Goal: Information Seeking & Learning: Understand process/instructions

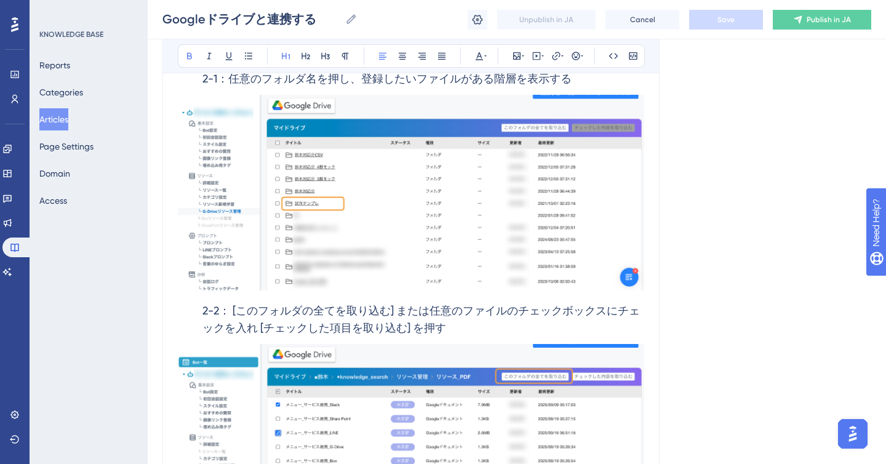
scroll to position [1786, 0]
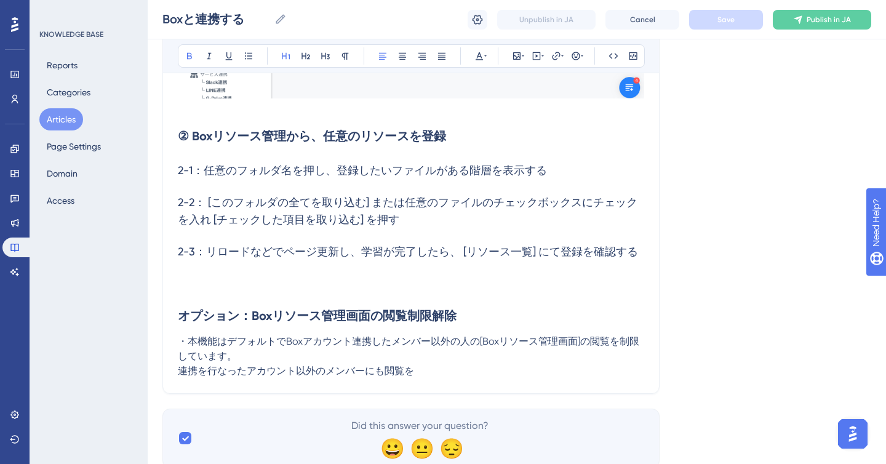
scroll to position [2479, 0]
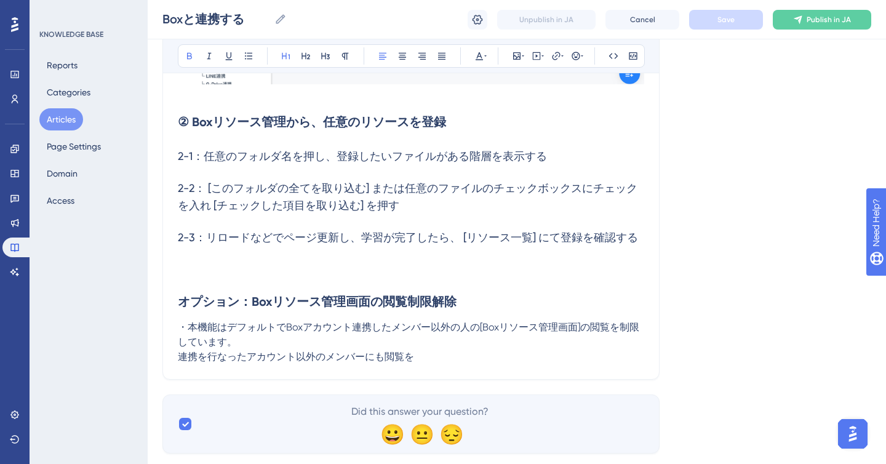
click at [558, 159] on h3 "2-1：任意のフォルダ名を押し、登録したいファイルがある階層を表示する" at bounding box center [411, 156] width 466 height 32
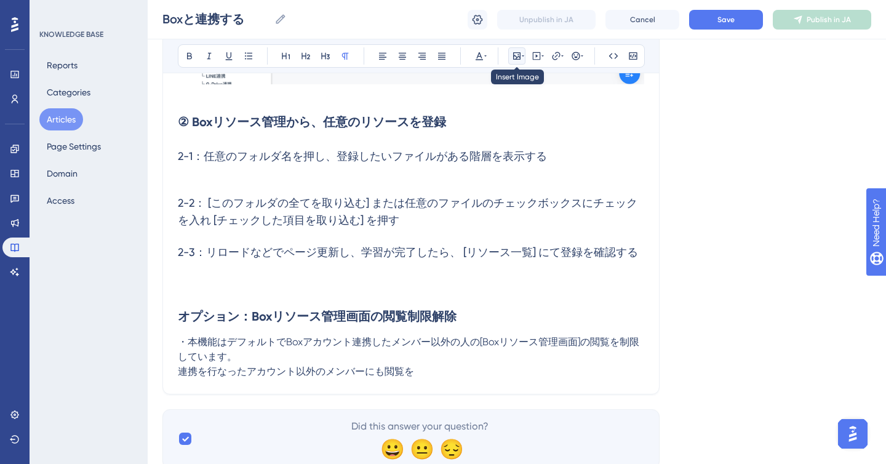
click at [522, 49] on button at bounding box center [516, 55] width 17 height 17
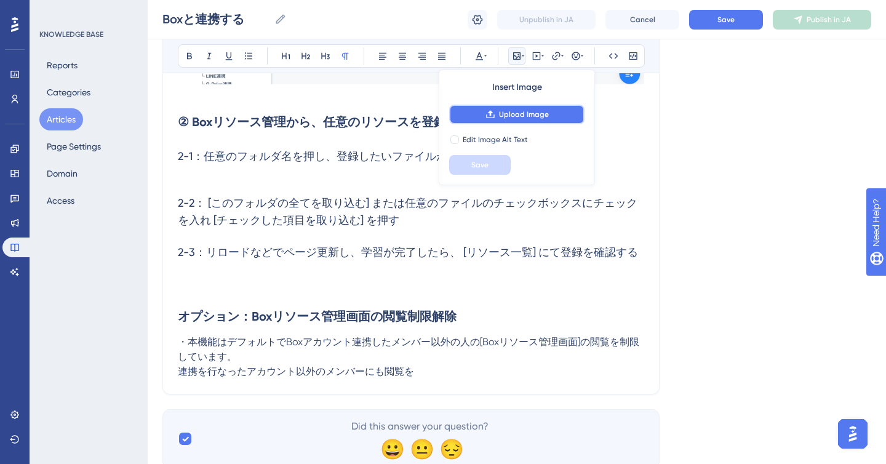
click at [515, 123] on button "Upload Image" at bounding box center [516, 115] width 135 height 20
click at [492, 121] on button "Upload Image" at bounding box center [516, 115] width 135 height 20
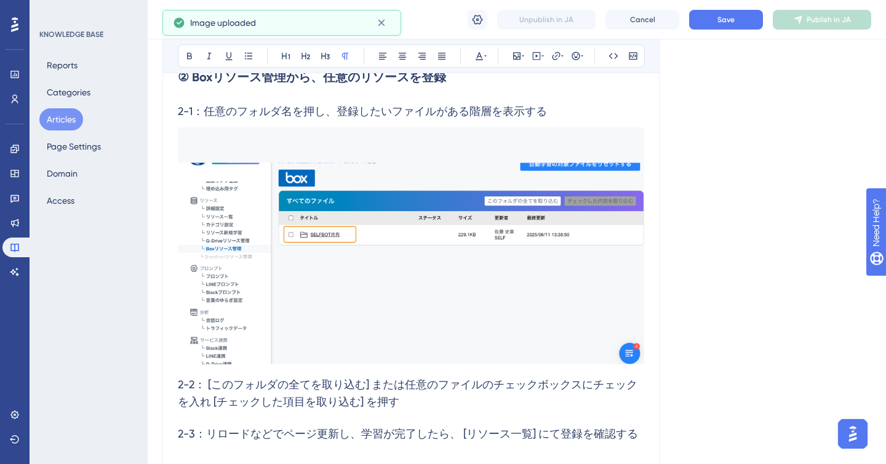
scroll to position [2535, 0]
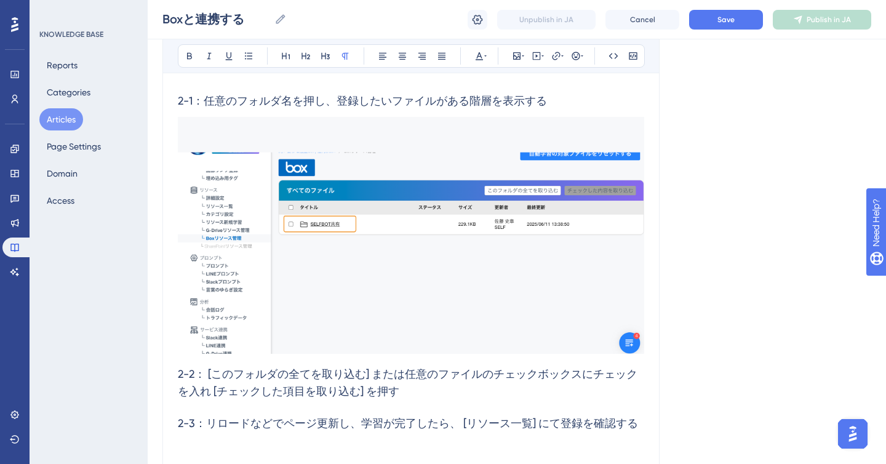
click at [586, 108] on h3 "2-1：任意のフォルダ名を押し、登録したいファイルがある階層を表示する" at bounding box center [411, 101] width 466 height 32
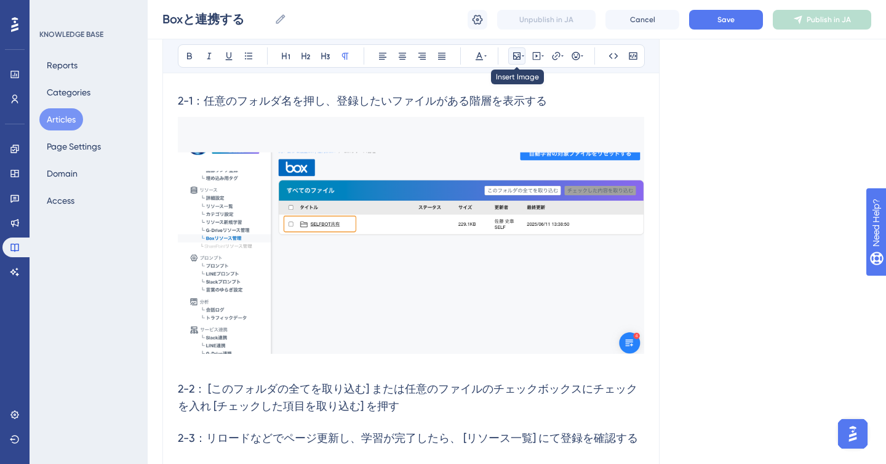
click at [516, 58] on icon at bounding box center [516, 55] width 7 height 7
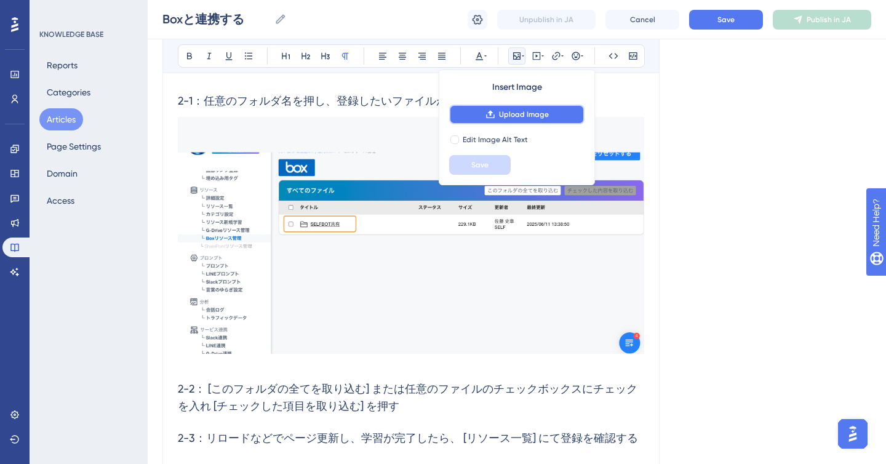
click at [511, 118] on span "Upload Image" at bounding box center [524, 115] width 50 height 10
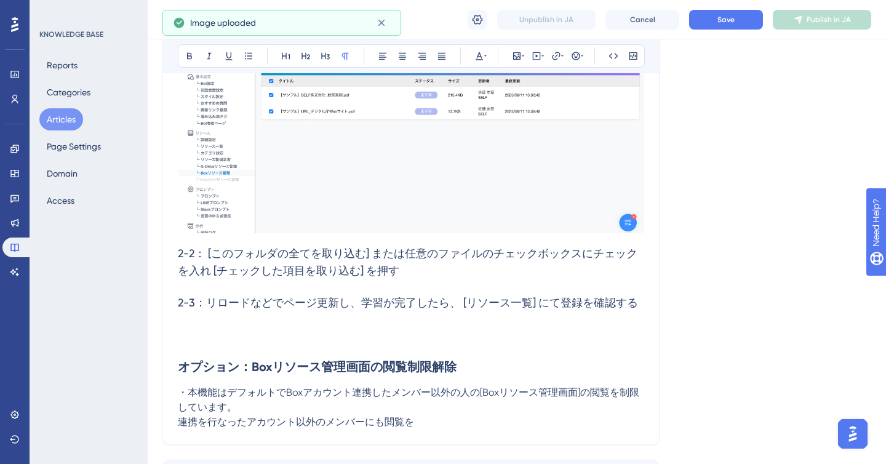
scroll to position [2895, 0]
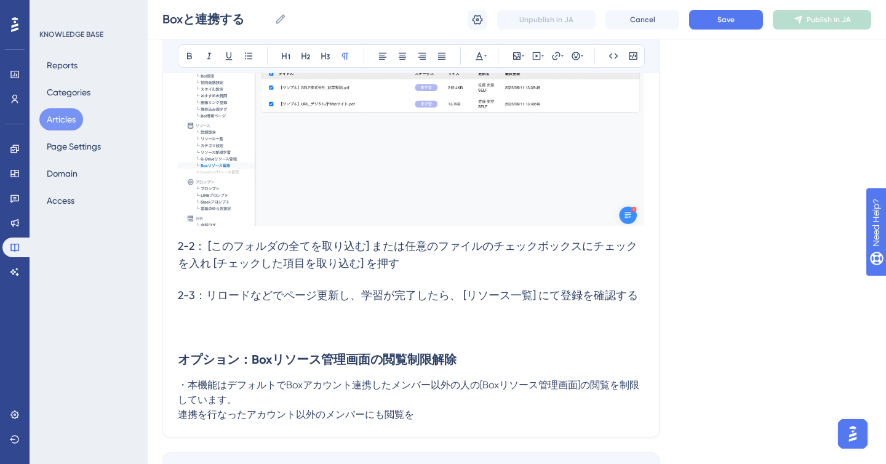
click at [430, 263] on h3 "2-2： [このフォルダの全てを取り込む] または任意のファイルのチェックボックスにチェックを入れ [チェックした項目を取り込む] を押す" at bounding box center [411, 254] width 466 height 49
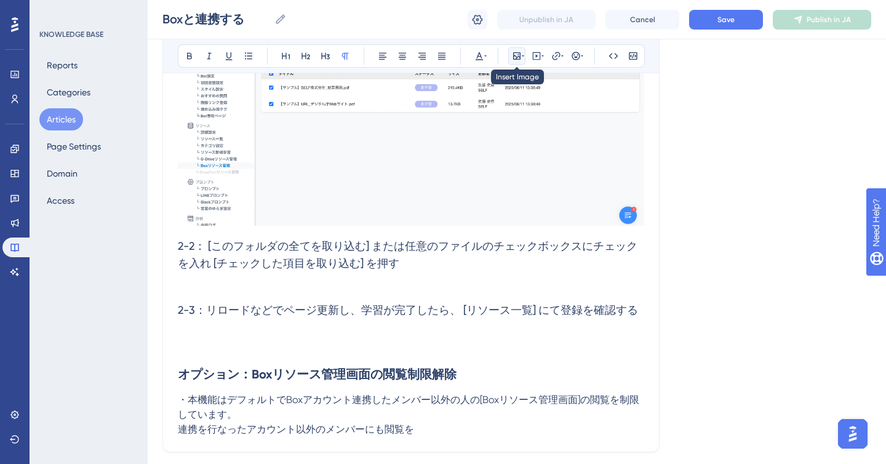
click at [521, 58] on icon at bounding box center [517, 56] width 10 height 10
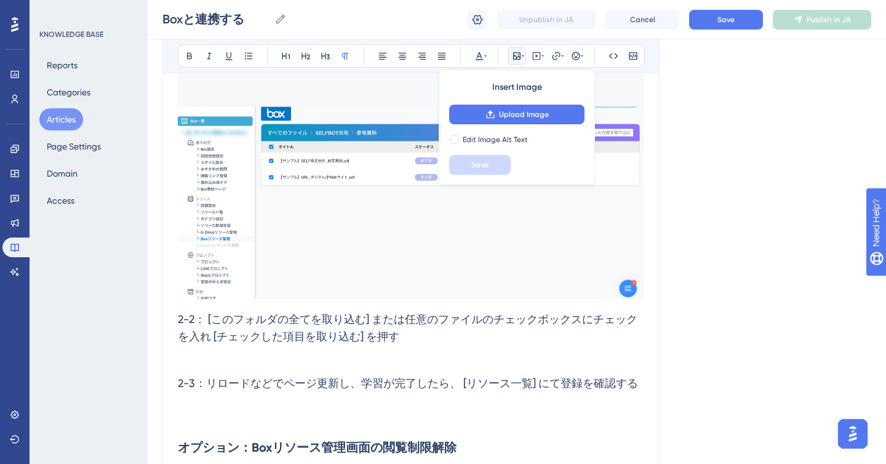
scroll to position [2832, 0]
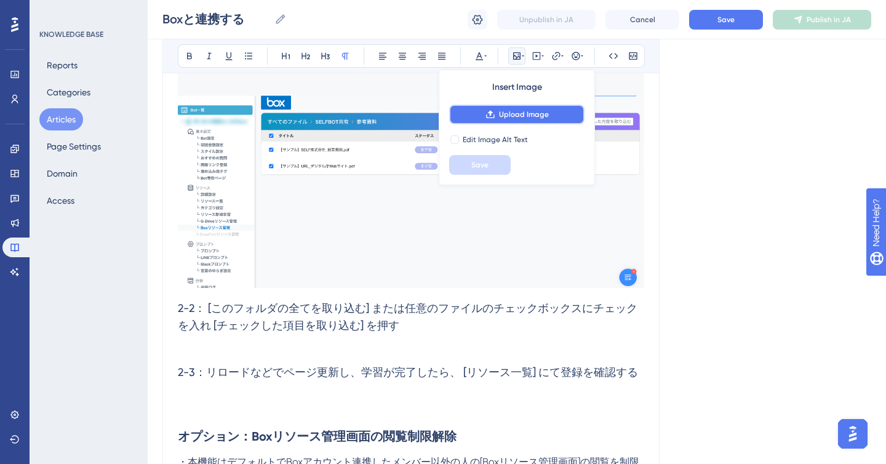
click at [530, 111] on span "Upload Image" at bounding box center [524, 115] width 50 height 10
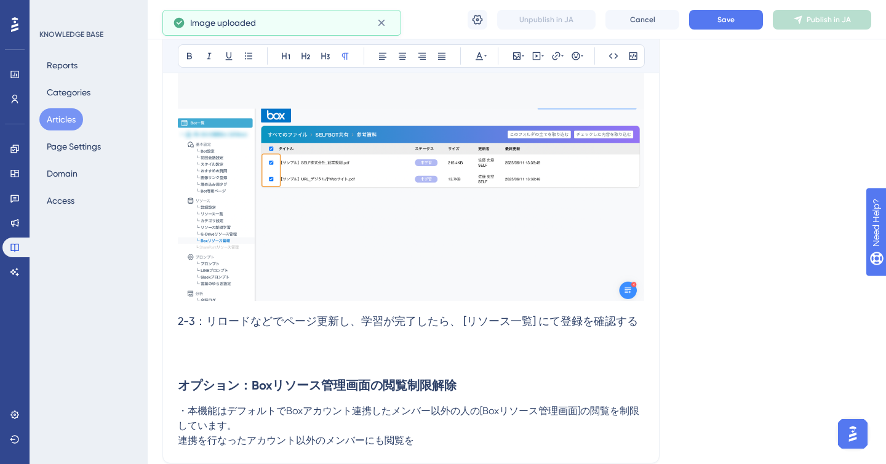
scroll to position [3102, 0]
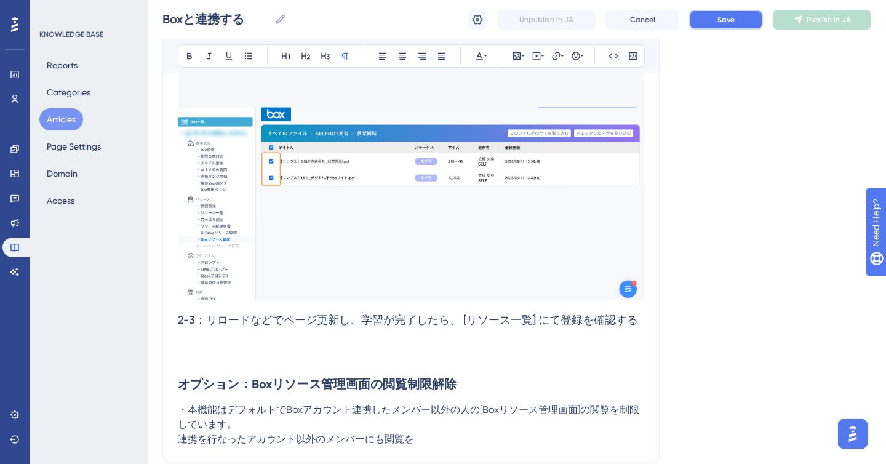
click at [709, 15] on button "Save" at bounding box center [726, 20] width 74 height 20
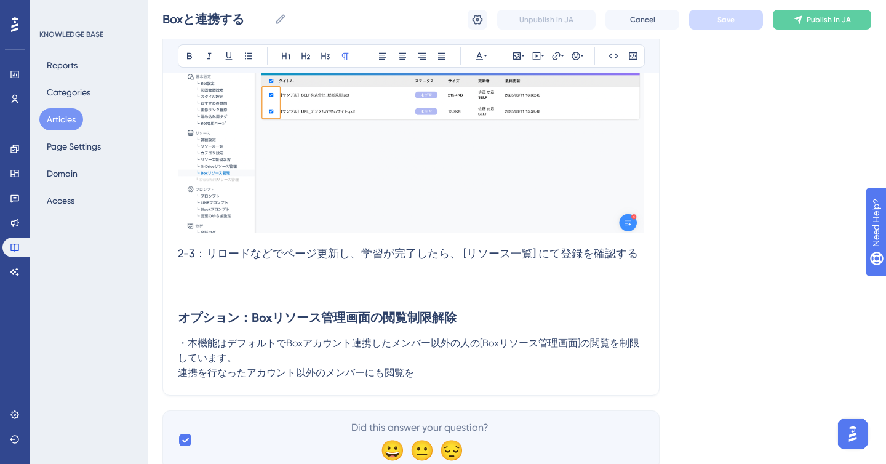
scroll to position [3170, 0]
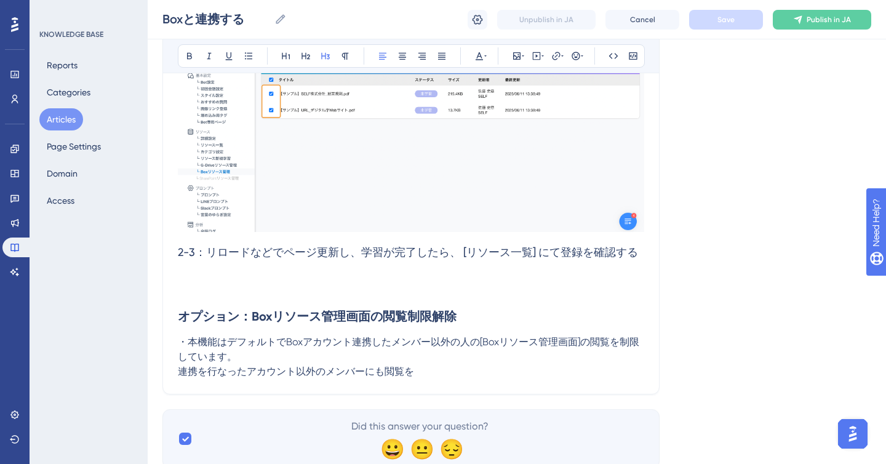
click at [393, 264] on h3 "2-3：リロードなどでページ更新し、学習が完了したら、 [リソース一覧] にて登録を確認する" at bounding box center [411, 252] width 466 height 32
click at [428, 267] on h3 "2-3：リロードなどでページ更新し、学習が完了したら、 [リソース一覧] にて登録を確認する" at bounding box center [411, 252] width 466 height 32
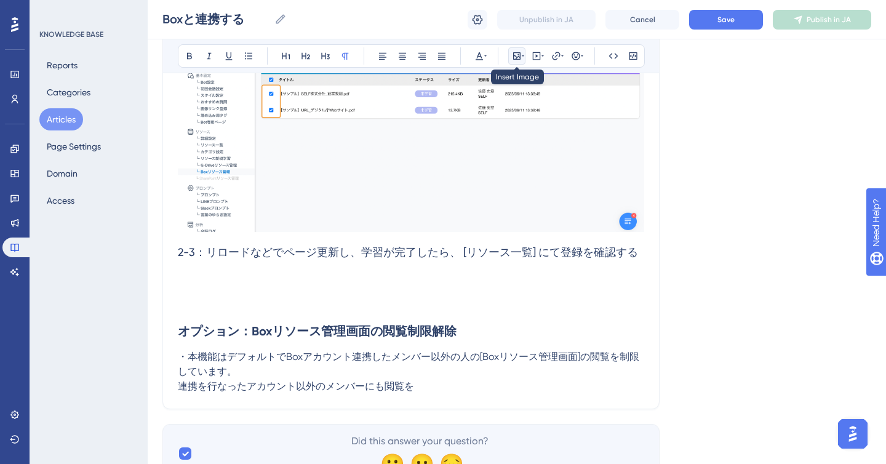
click at [519, 52] on icon at bounding box center [516, 55] width 7 height 7
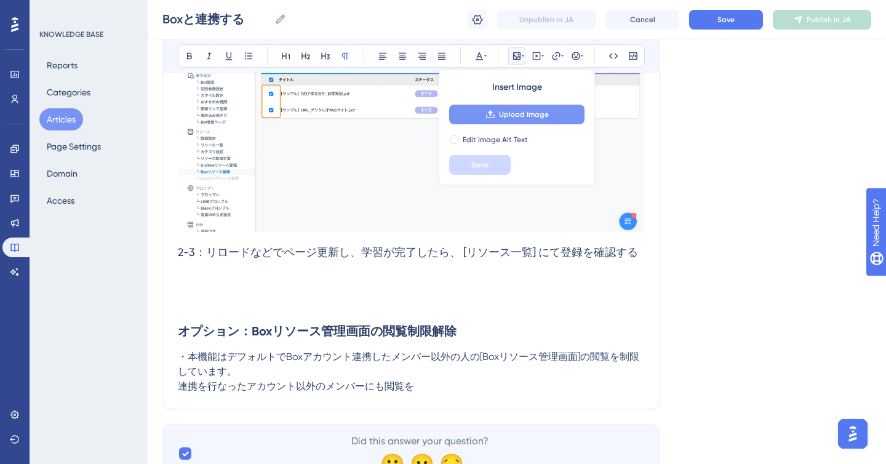
click at [506, 112] on span "Upload Image" at bounding box center [524, 115] width 50 height 10
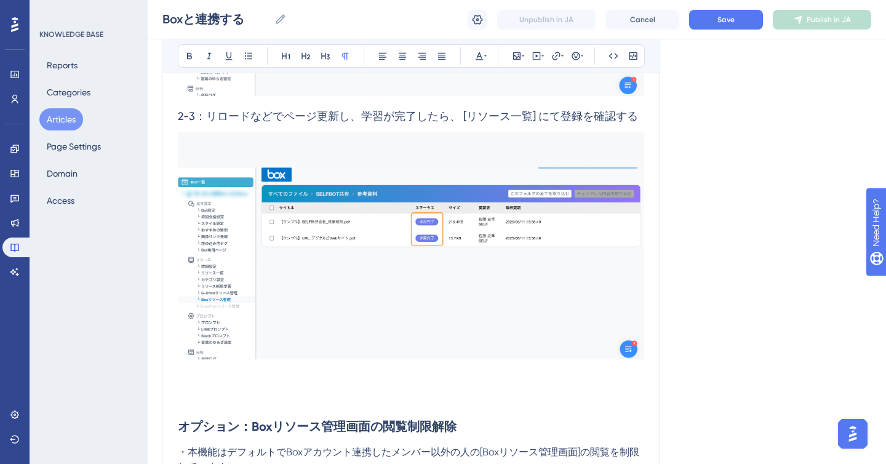
scroll to position [3307, 0]
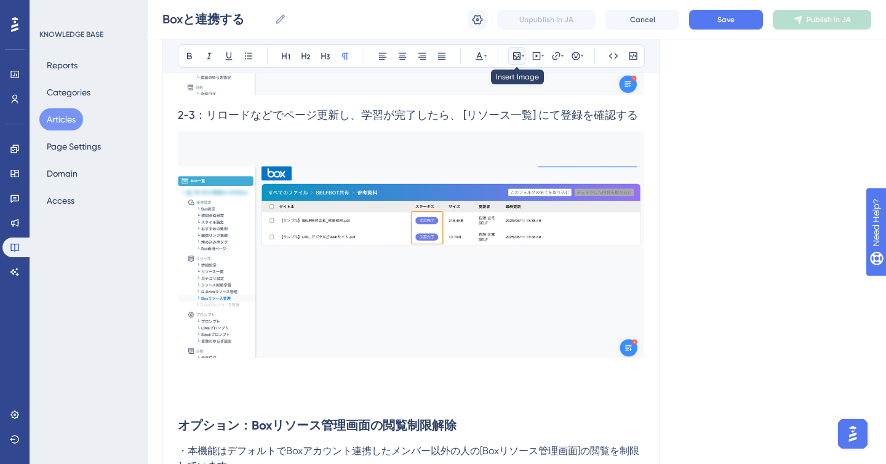
click at [524, 58] on button at bounding box center [516, 55] width 17 height 17
click at [517, 57] on icon at bounding box center [516, 55] width 7 height 7
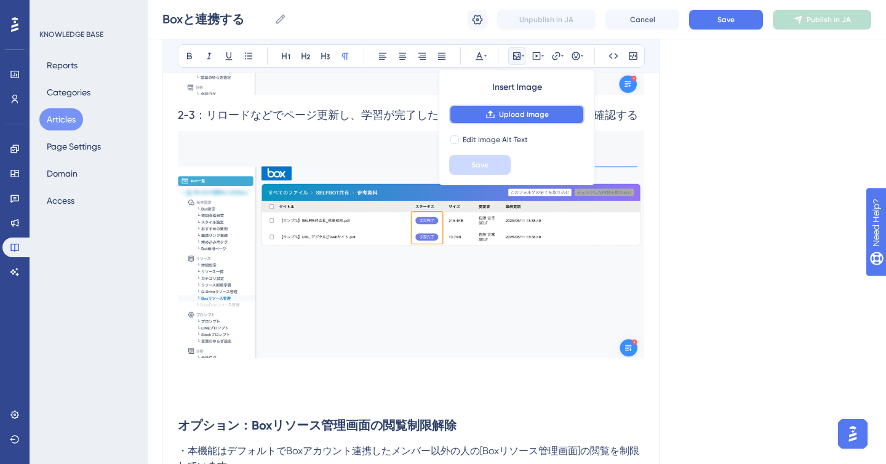
click at [497, 116] on button "Upload Image" at bounding box center [516, 115] width 135 height 20
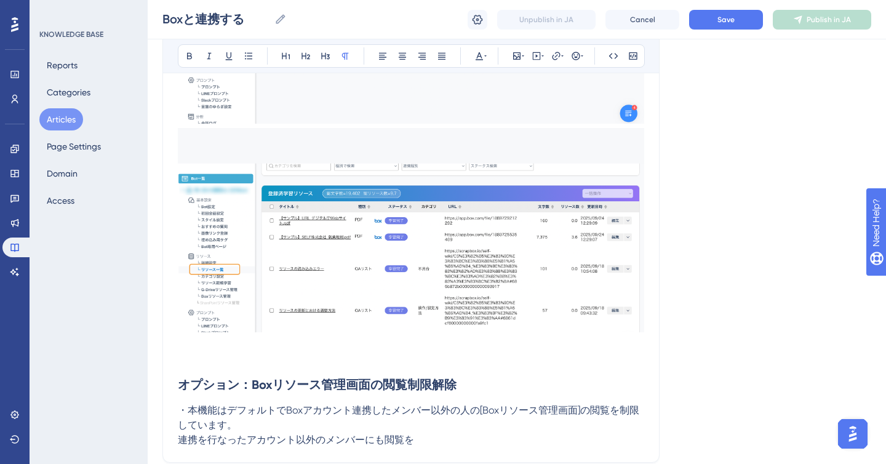
scroll to position [3654, 0]
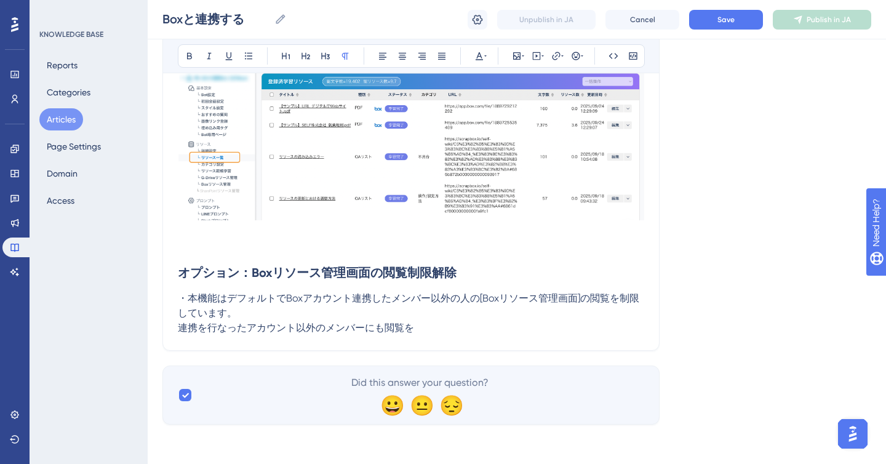
click at [306, 239] on p at bounding box center [411, 246] width 466 height 15
click at [740, 16] on button "Save" at bounding box center [726, 20] width 74 height 20
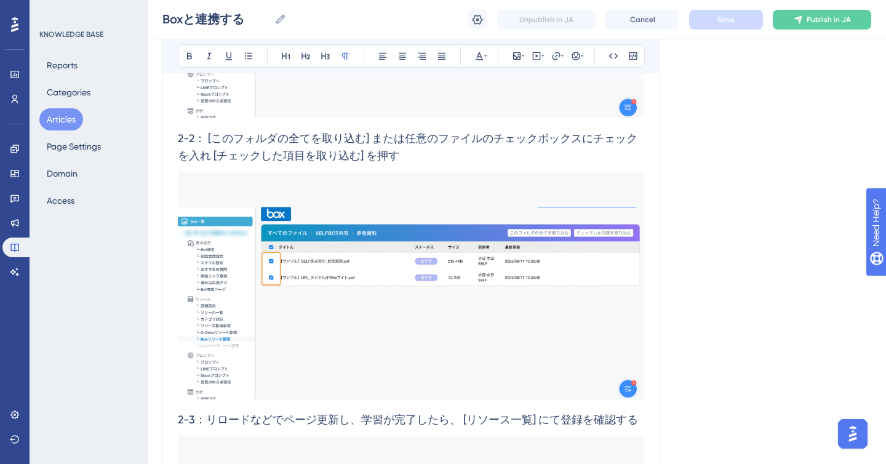
scroll to position [3005, 0]
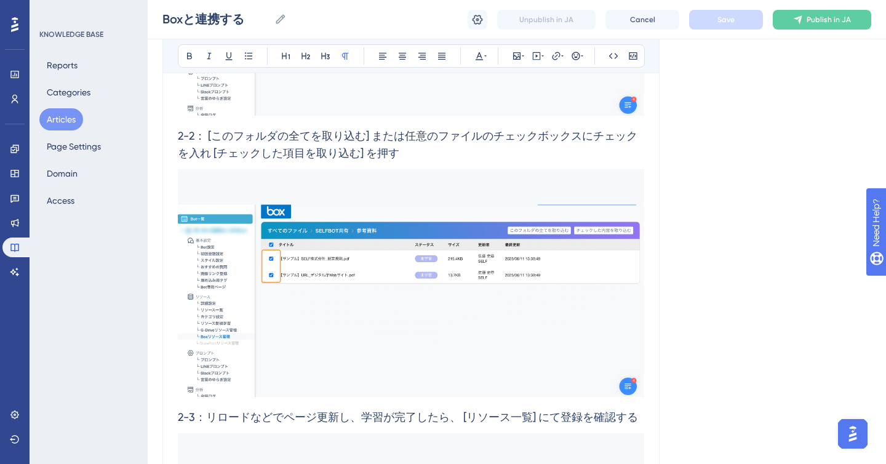
click at [426, 220] on img at bounding box center [411, 283] width 466 height 228
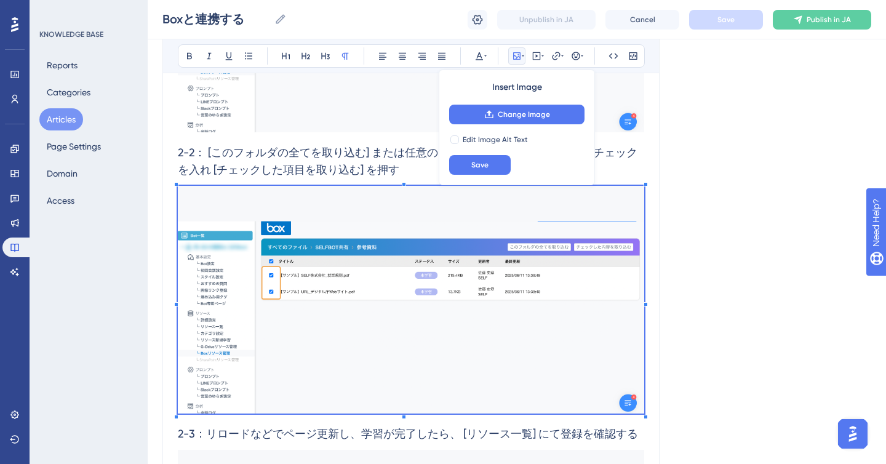
scroll to position [2992, 0]
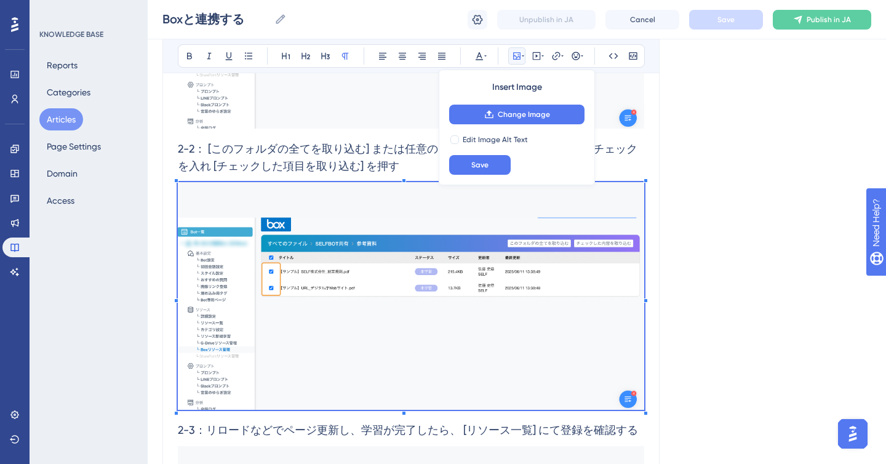
click at [436, 288] on img at bounding box center [411, 296] width 466 height 228
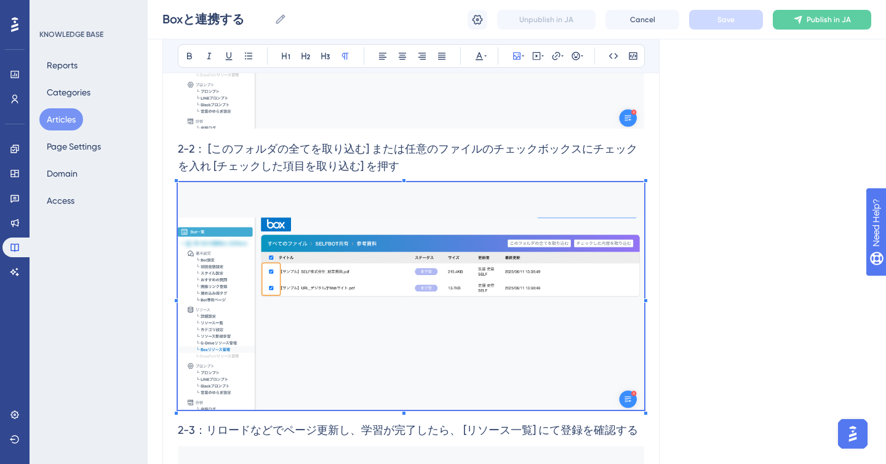
click at [437, 283] on img at bounding box center [411, 296] width 466 height 228
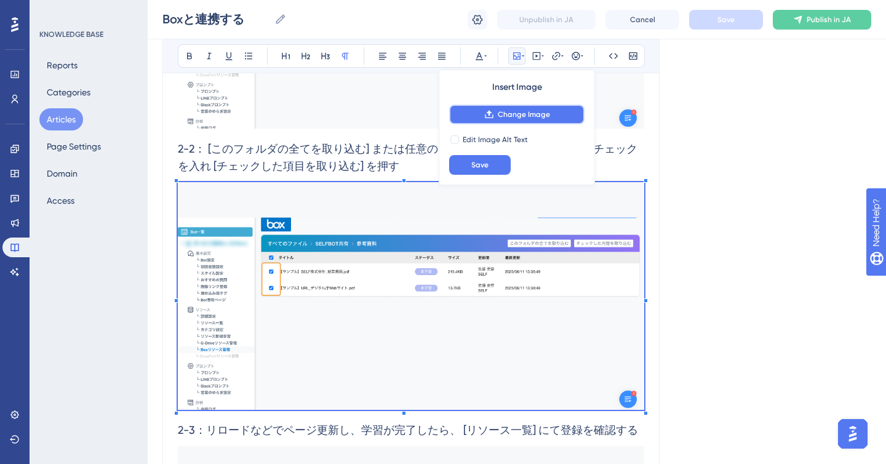
click at [488, 105] on button "Change Image" at bounding box center [516, 115] width 135 height 20
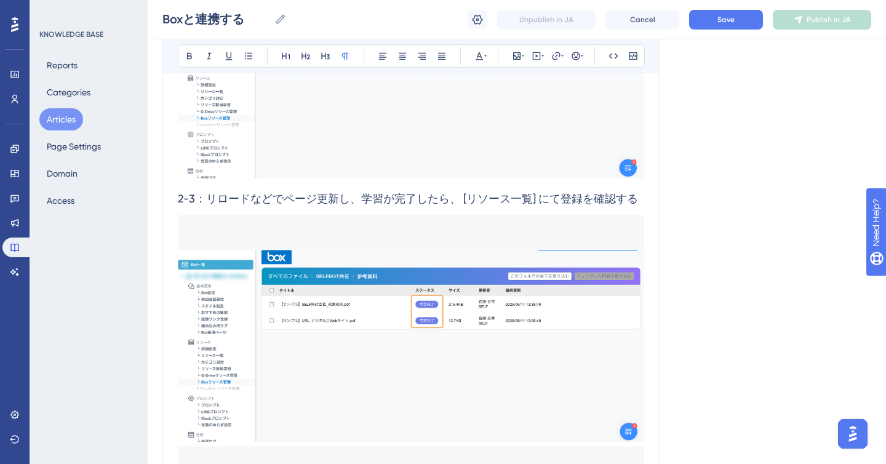
scroll to position [3224, 0]
click at [744, 15] on button "Save" at bounding box center [726, 20] width 74 height 20
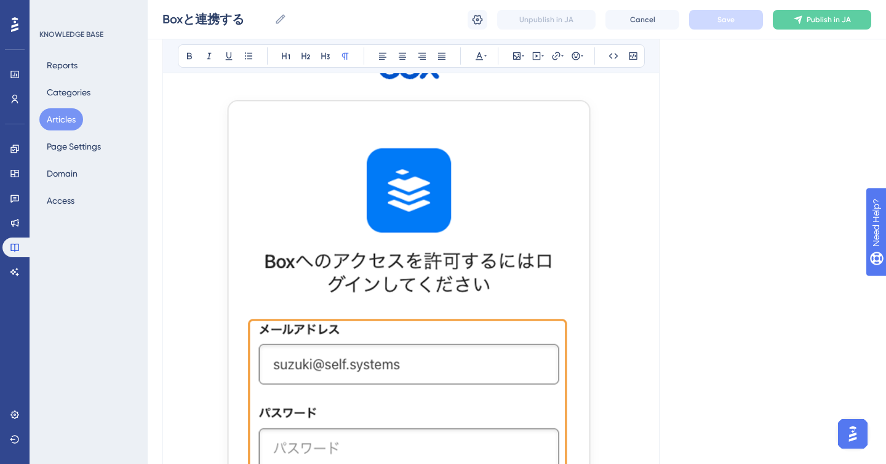
scroll to position [870, 0]
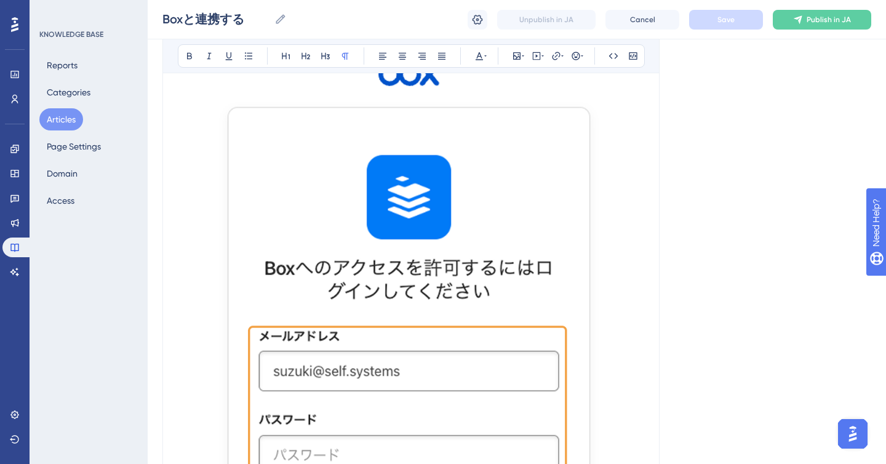
click at [383, 194] on img at bounding box center [411, 397] width 466 height 713
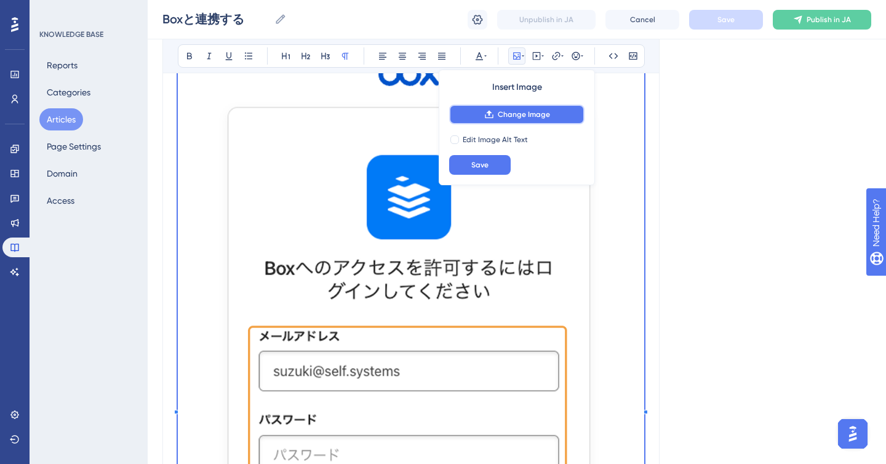
click at [508, 105] on button "Change Image" at bounding box center [516, 115] width 135 height 20
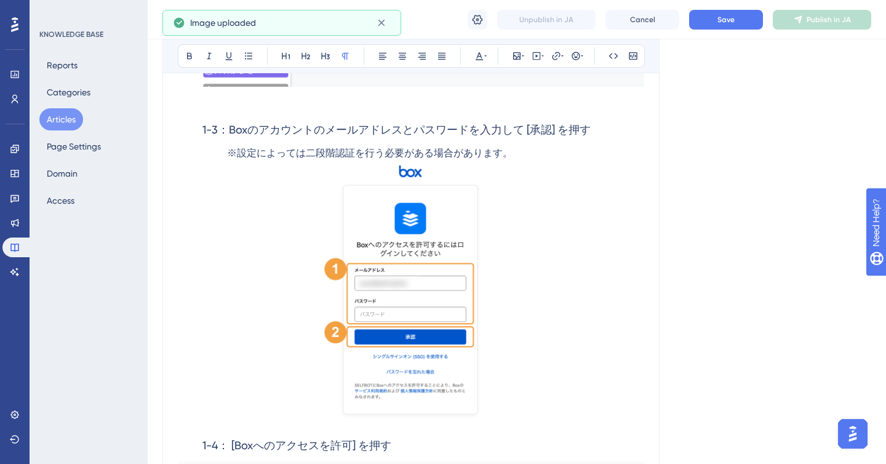
scroll to position [746, 0]
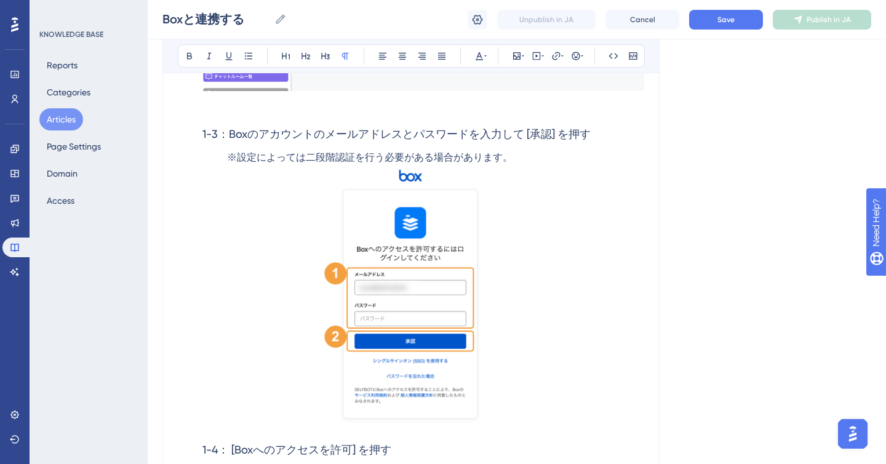
click at [513, 218] on img at bounding box center [411, 297] width 466 height 265
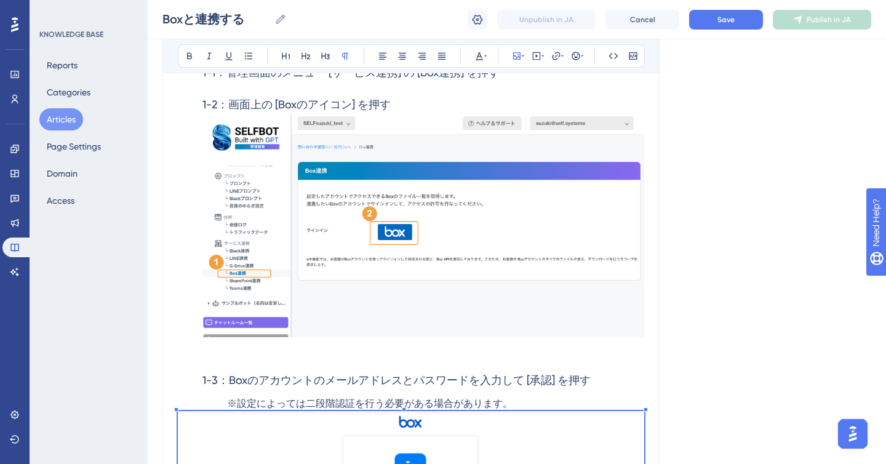
scroll to position [497, 0]
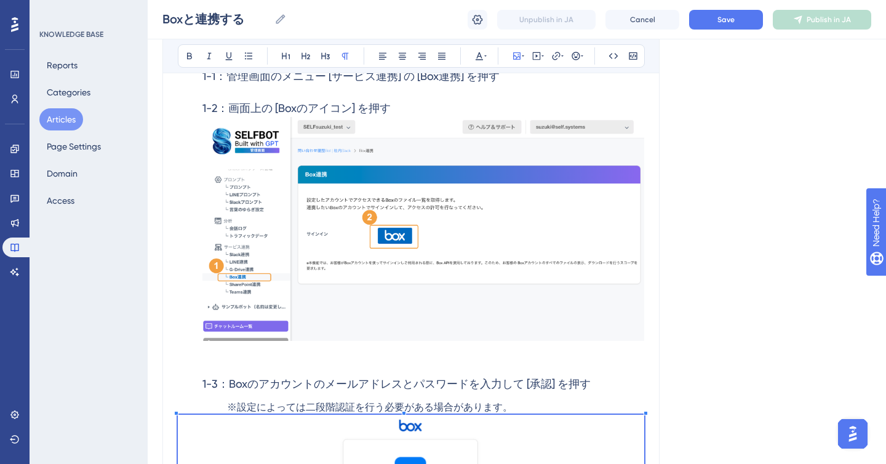
click at [471, 208] on img at bounding box center [423, 229] width 442 height 224
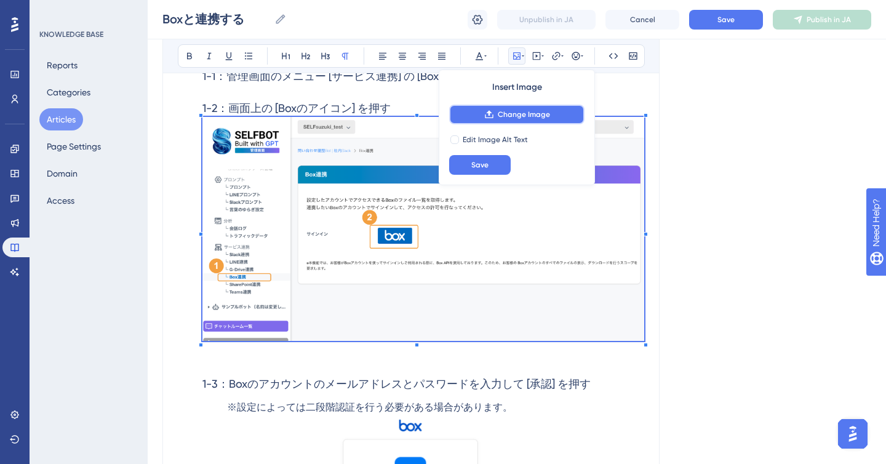
click at [506, 120] on button "Change Image" at bounding box center [516, 115] width 135 height 20
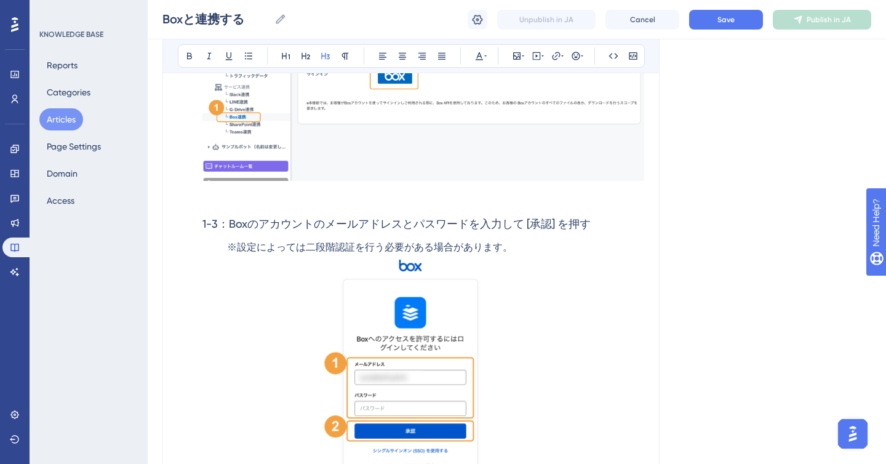
scroll to position [666, 0]
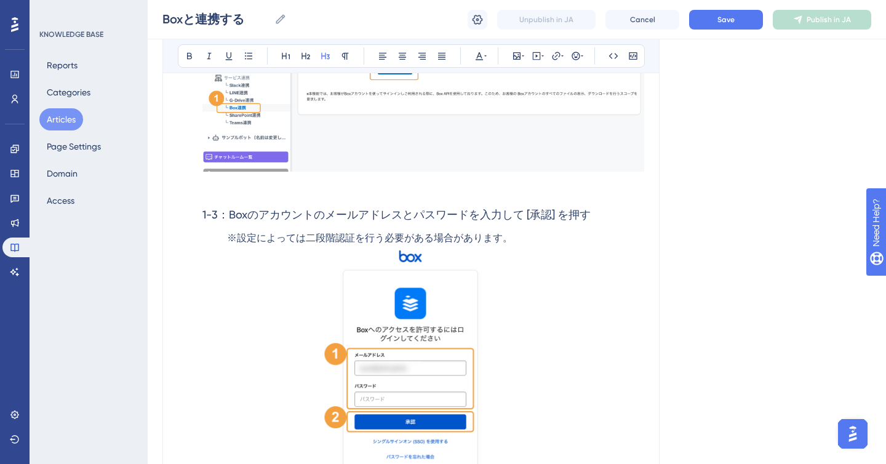
click at [353, 266] on img at bounding box center [411, 378] width 466 height 265
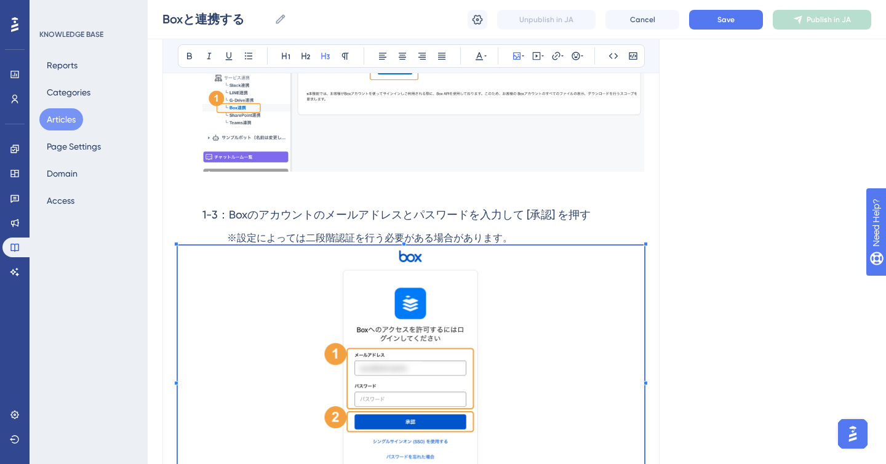
click at [293, 286] on img at bounding box center [411, 378] width 466 height 265
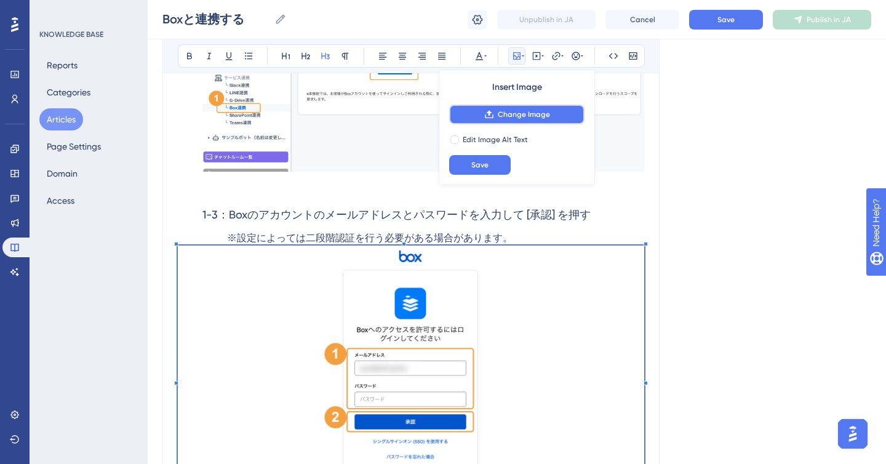
click at [503, 118] on span "Change Image" at bounding box center [524, 115] width 52 height 10
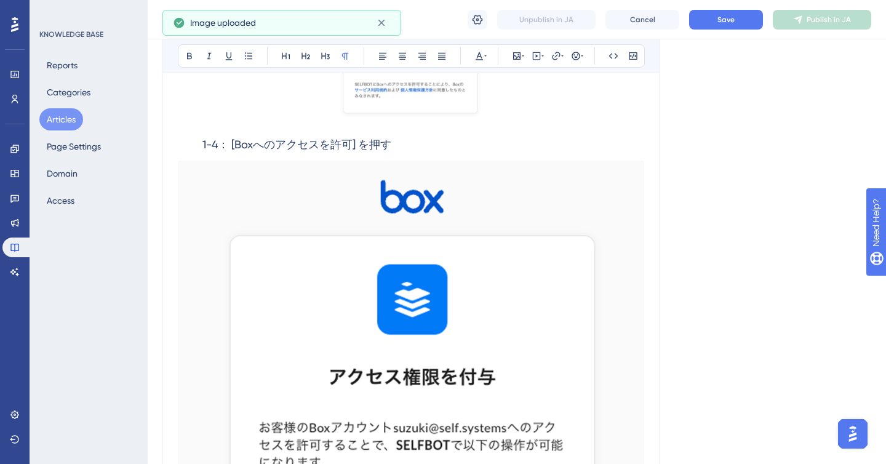
scroll to position [1061, 0]
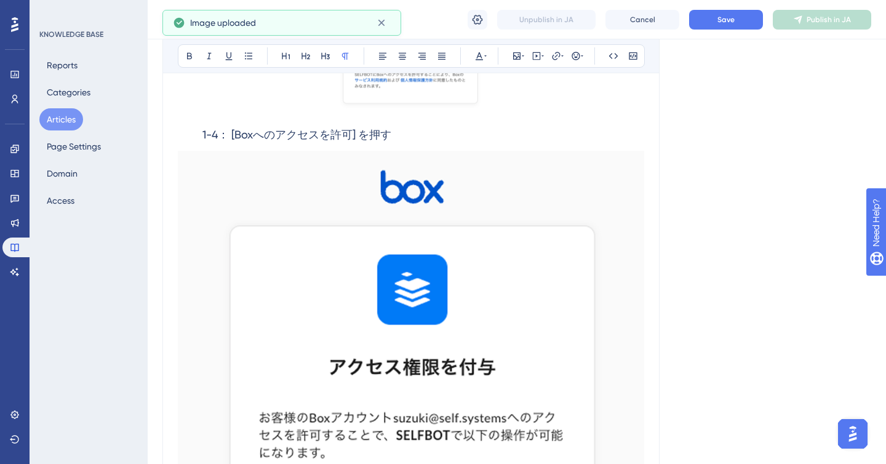
click at [246, 223] on img at bounding box center [411, 460] width 466 height 618
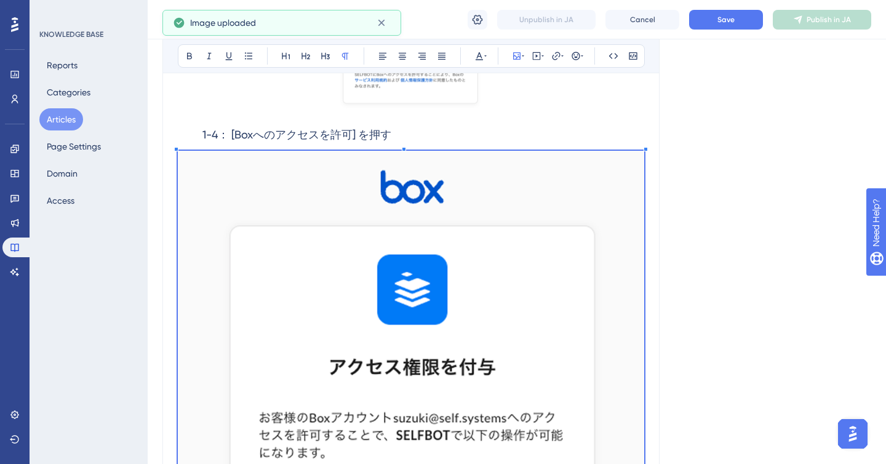
click at [405, 226] on img at bounding box center [411, 460] width 466 height 618
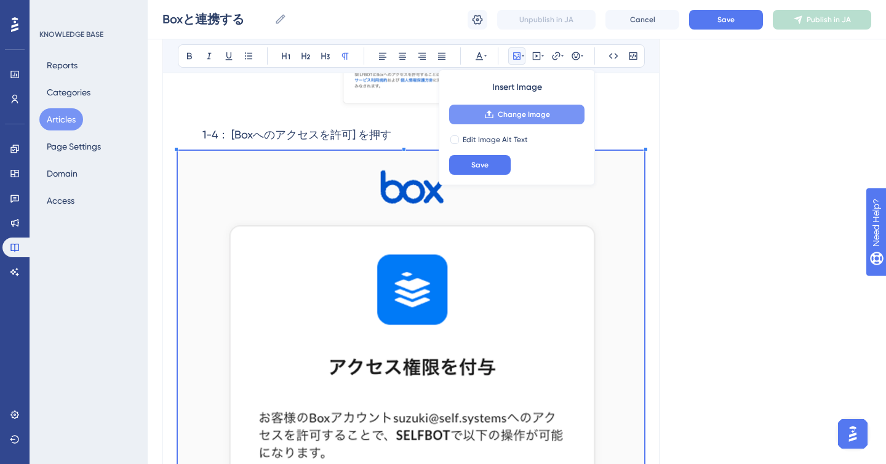
click at [505, 116] on span "Change Image" at bounding box center [524, 115] width 52 height 10
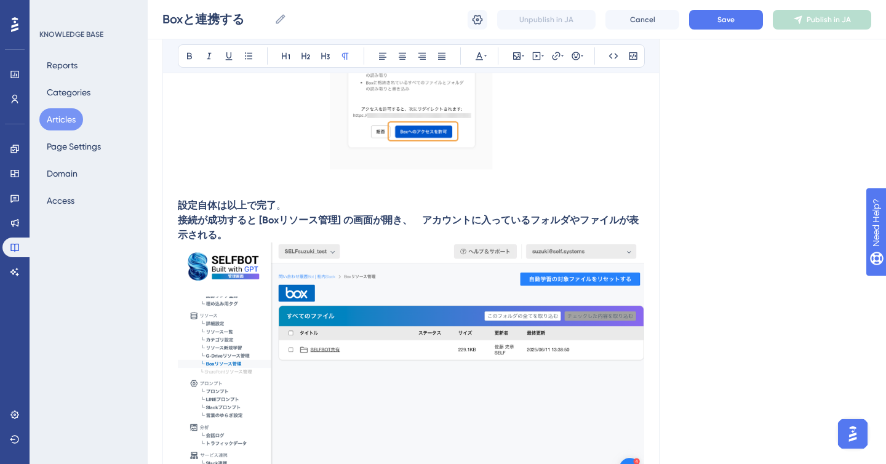
scroll to position [1286, 0]
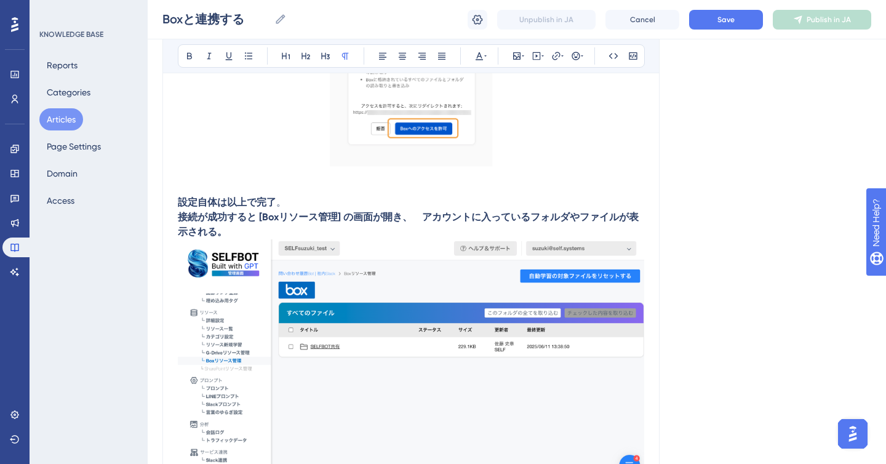
click at [452, 290] on img at bounding box center [411, 357] width 466 height 237
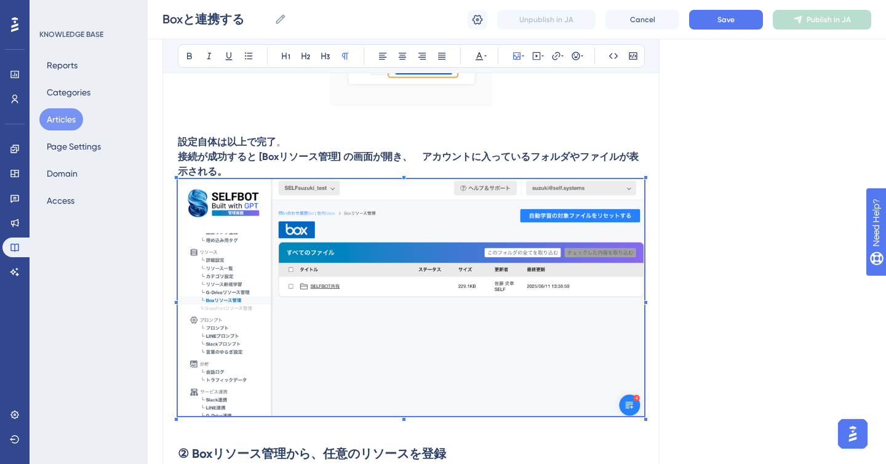
scroll to position [1348, 0]
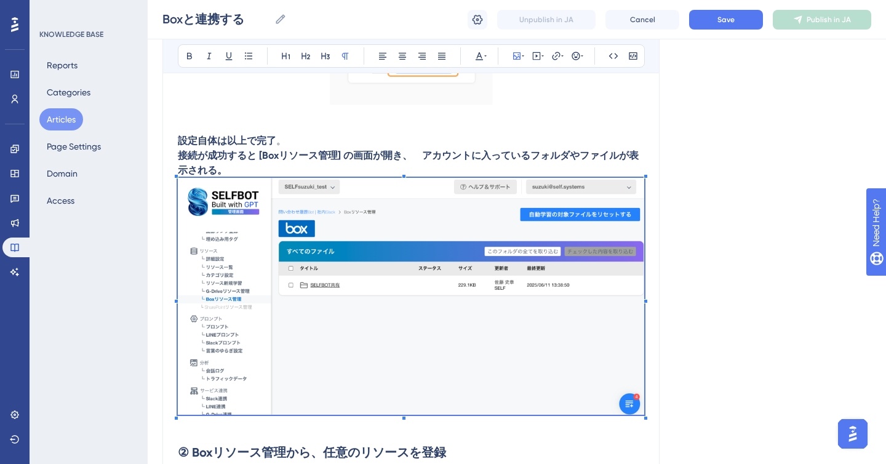
click at [438, 265] on img at bounding box center [411, 296] width 466 height 237
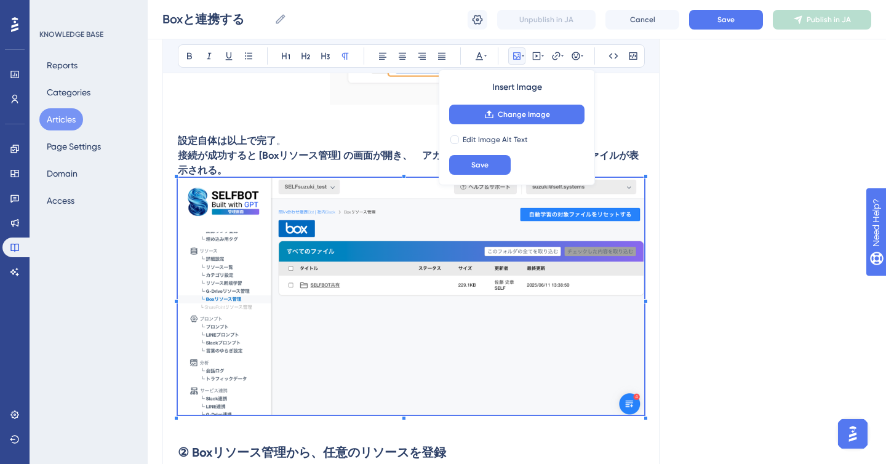
click at [438, 265] on img at bounding box center [411, 296] width 466 height 237
click at [490, 116] on icon at bounding box center [489, 115] width 10 height 10
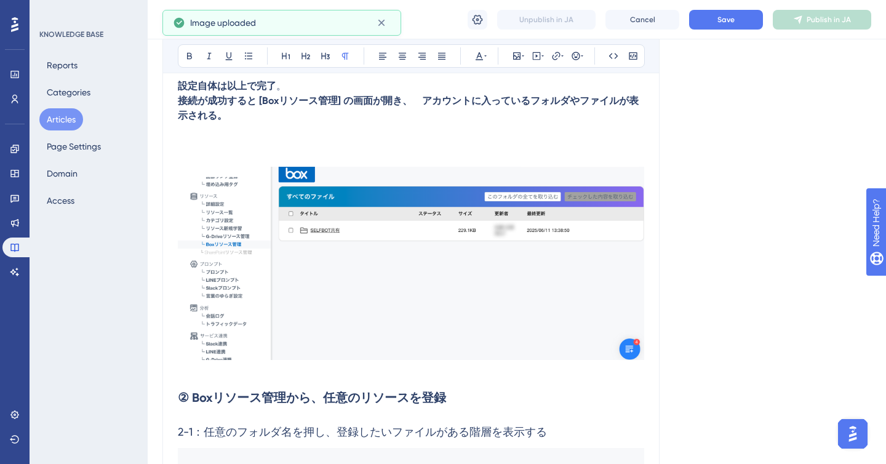
scroll to position [1404, 0]
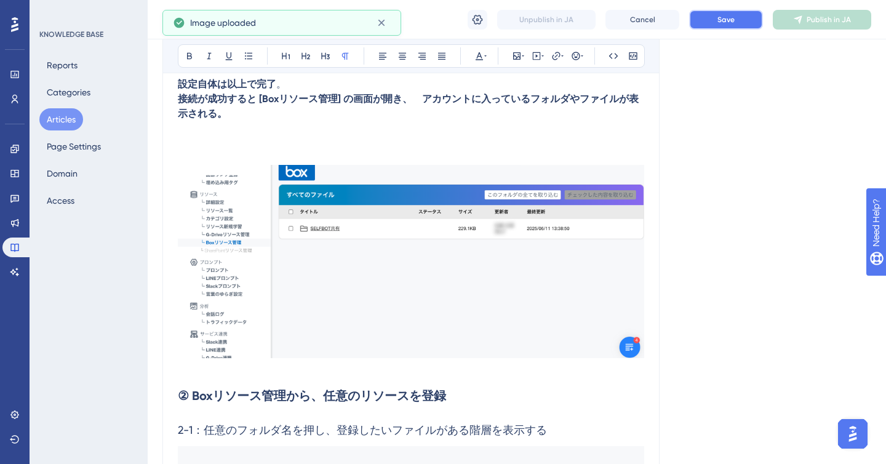
click at [711, 20] on button "Save" at bounding box center [726, 20] width 74 height 20
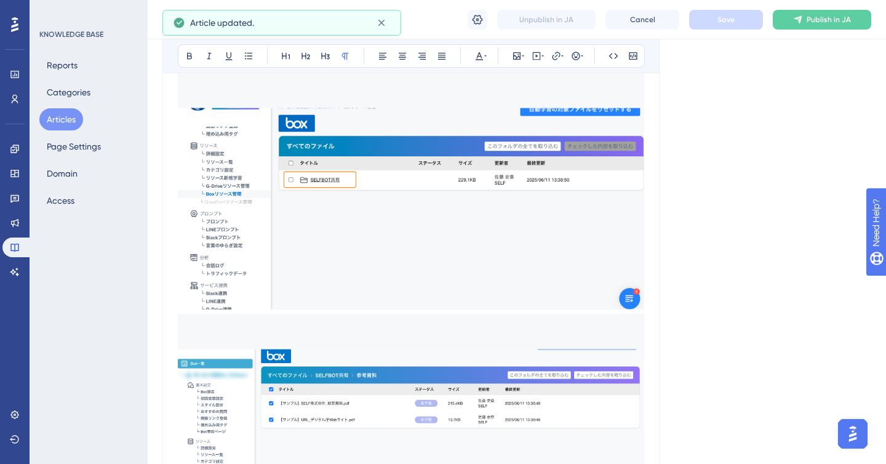
scroll to position [1780, 0]
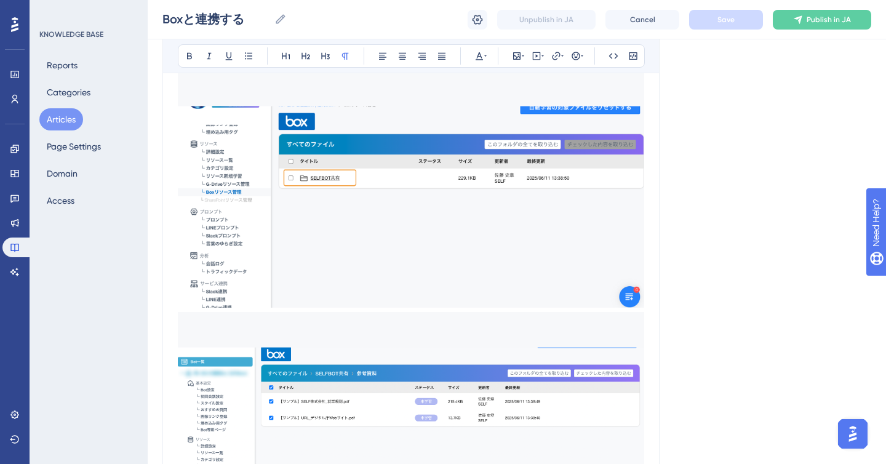
click at [477, 159] on img at bounding box center [411, 189] width 466 height 237
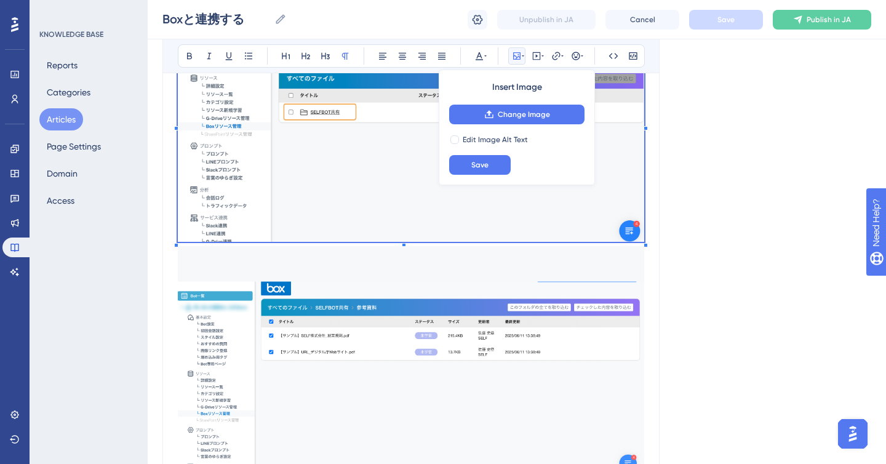
scroll to position [1821, 0]
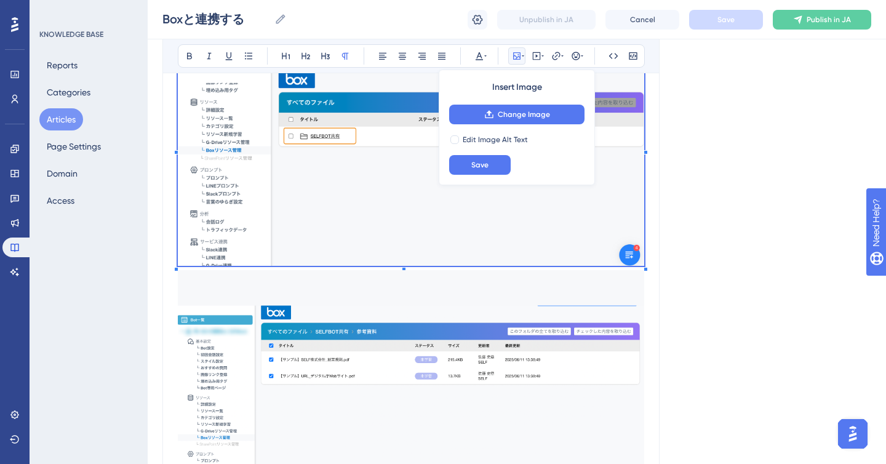
click at [490, 249] on img at bounding box center [411, 147] width 466 height 237
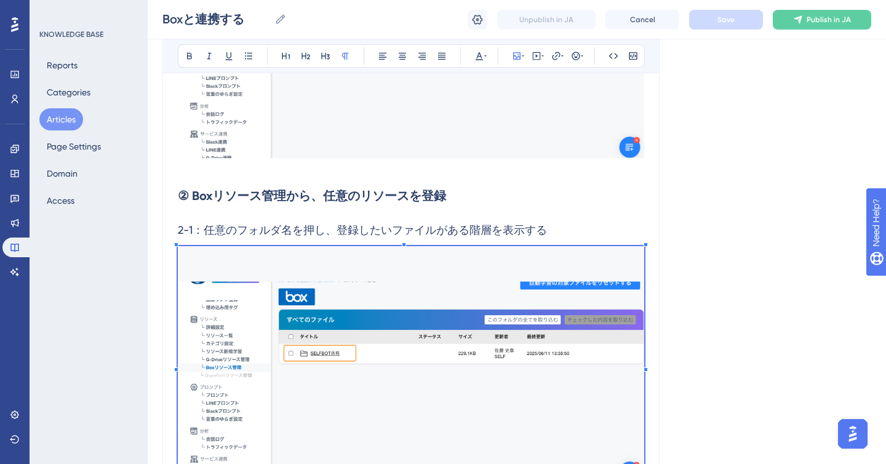
scroll to position [1604, 0]
click at [463, 340] on img at bounding box center [411, 365] width 466 height 237
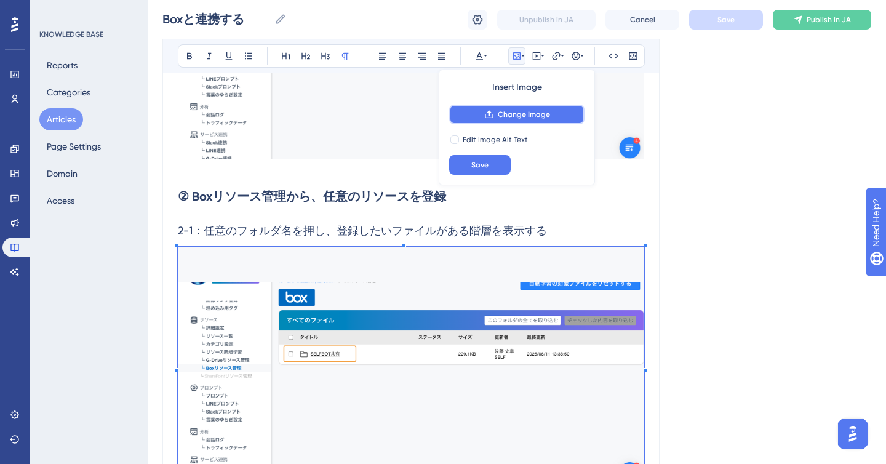
click at [501, 113] on span "Change Image" at bounding box center [524, 115] width 52 height 10
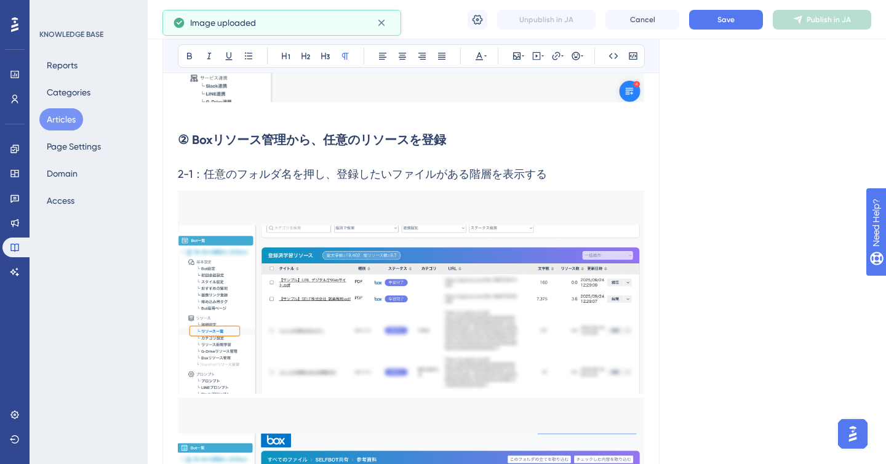
scroll to position [1663, 0]
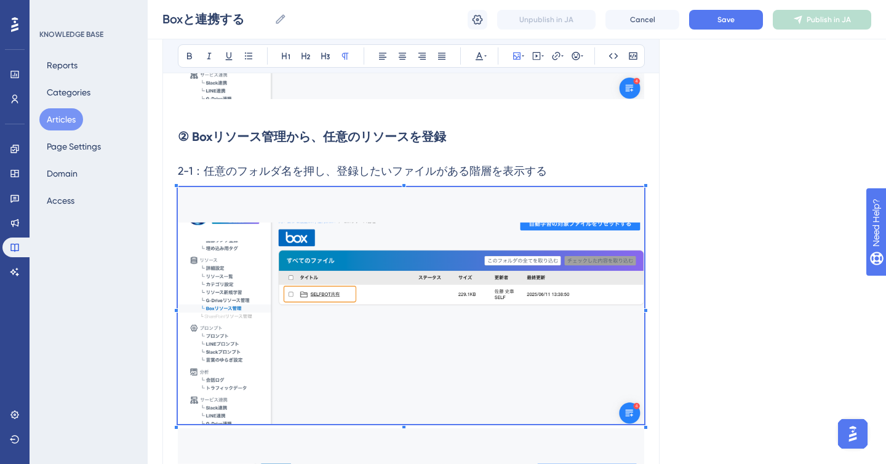
click at [394, 256] on img at bounding box center [411, 305] width 466 height 237
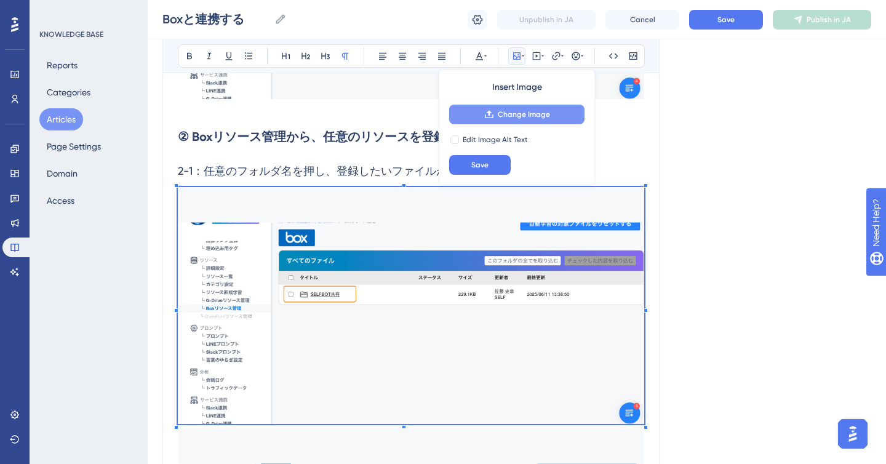
click at [502, 114] on span "Change Image" at bounding box center [524, 115] width 52 height 10
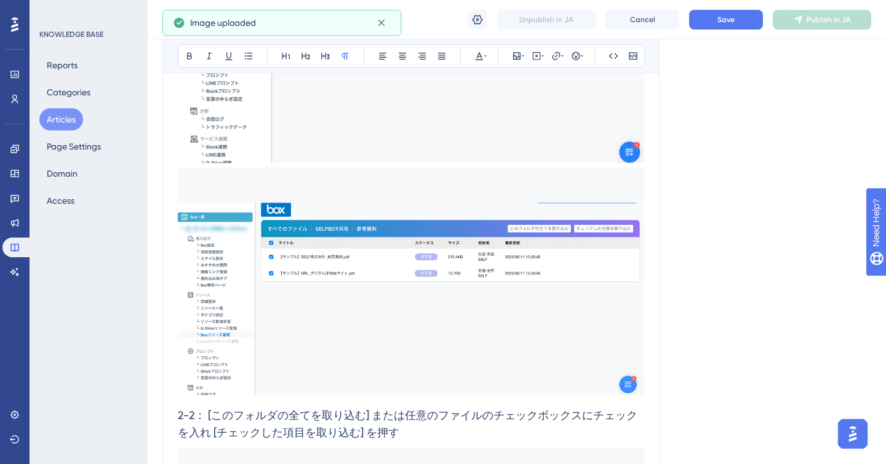
scroll to position [1978, 0]
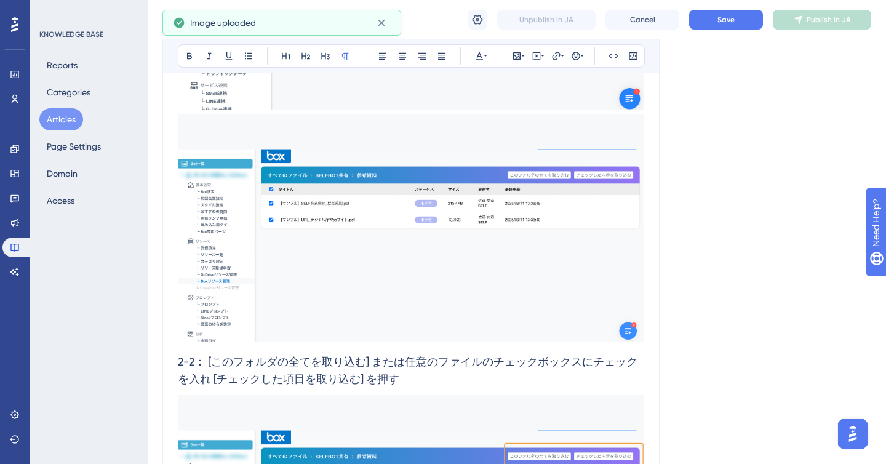
click at [327, 230] on img at bounding box center [411, 228] width 466 height 228
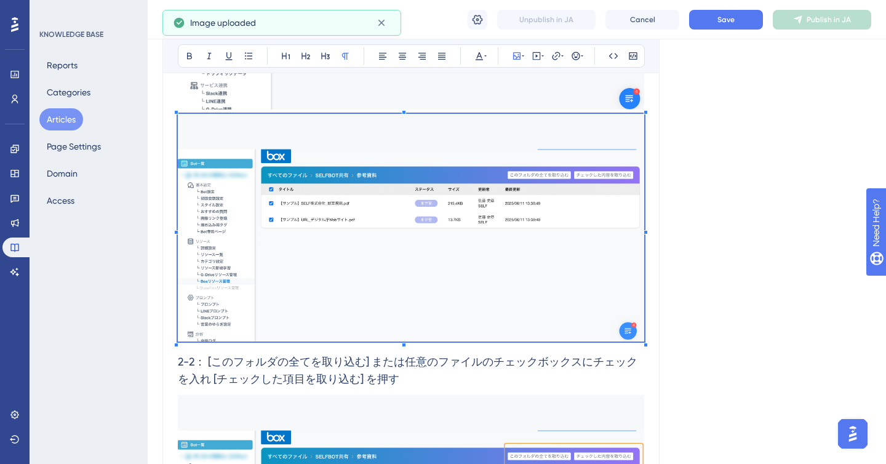
click at [327, 230] on img at bounding box center [411, 228] width 466 height 228
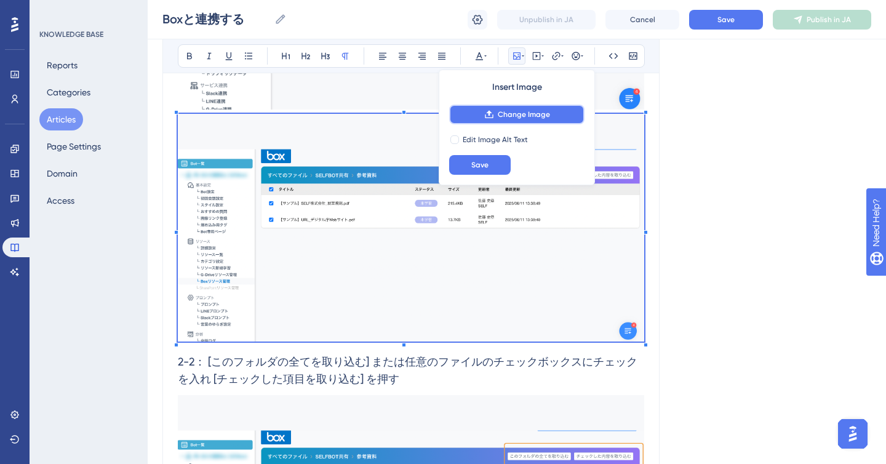
click at [502, 110] on span "Change Image" at bounding box center [524, 115] width 52 height 10
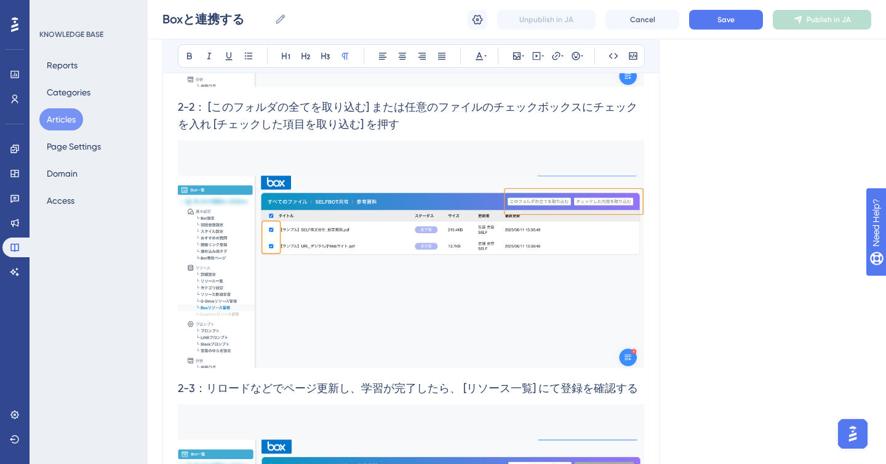
scroll to position [2269, 0]
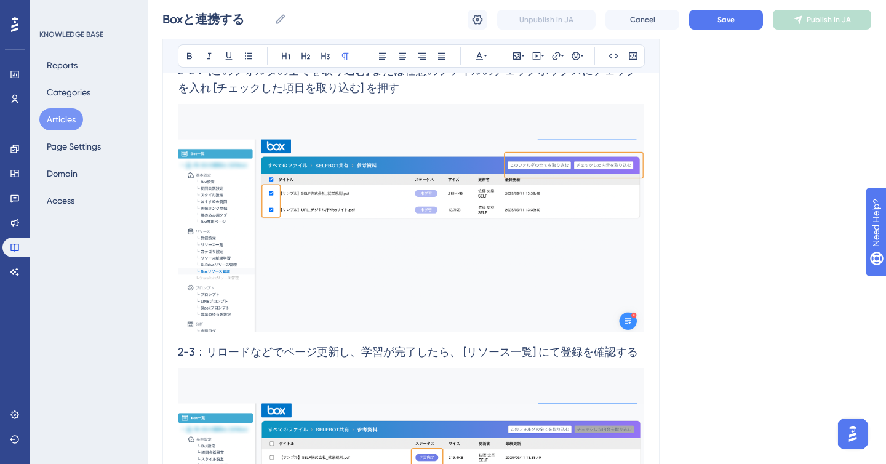
click at [406, 234] on img at bounding box center [411, 218] width 466 height 228
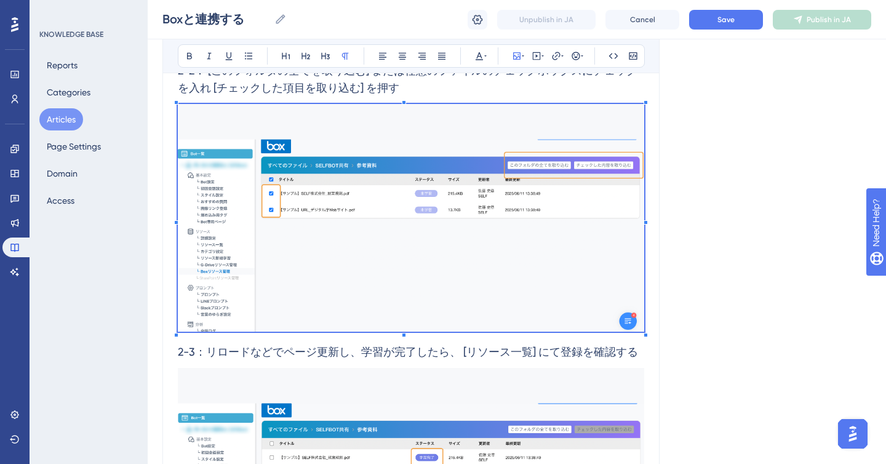
click at [406, 235] on img at bounding box center [411, 218] width 466 height 228
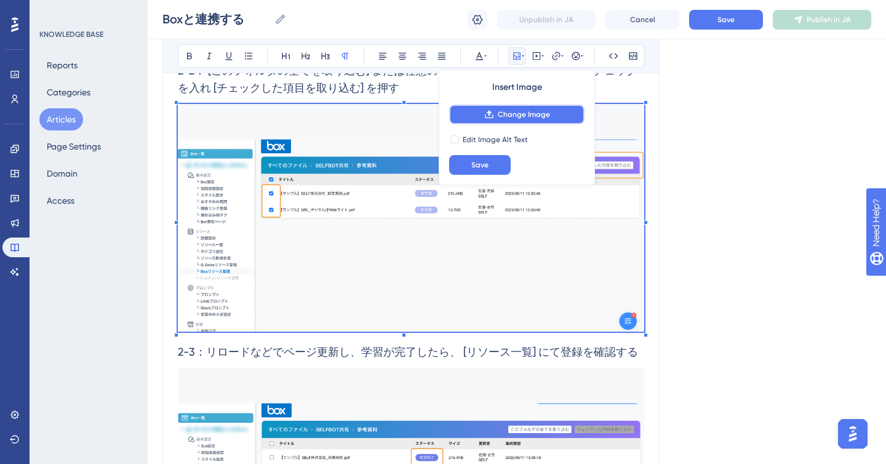
click at [548, 110] on span "Change Image" at bounding box center [524, 115] width 52 height 10
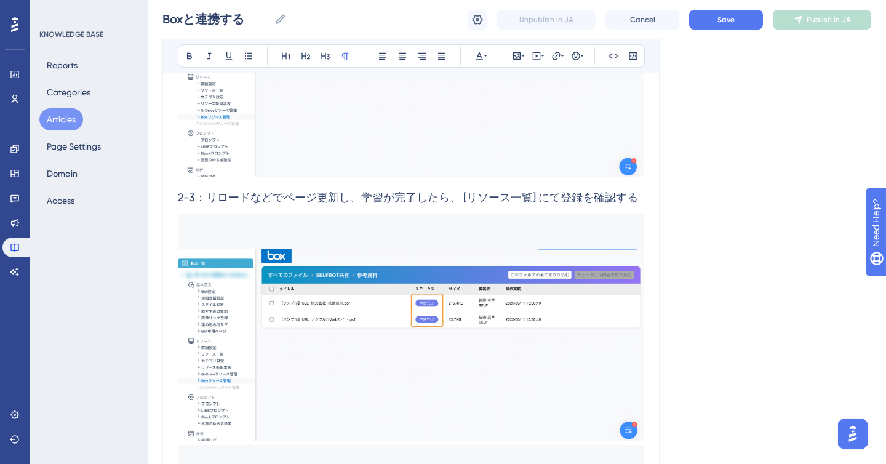
scroll to position [2512, 0]
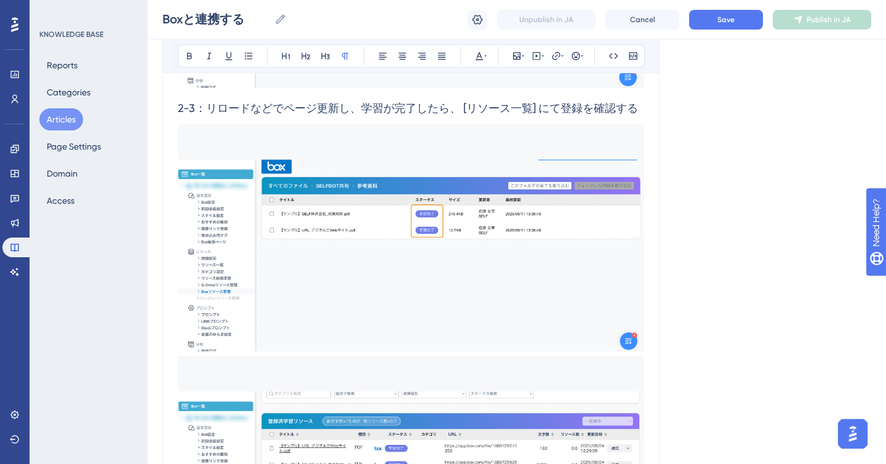
click at [518, 241] on img at bounding box center [411, 238] width 466 height 228
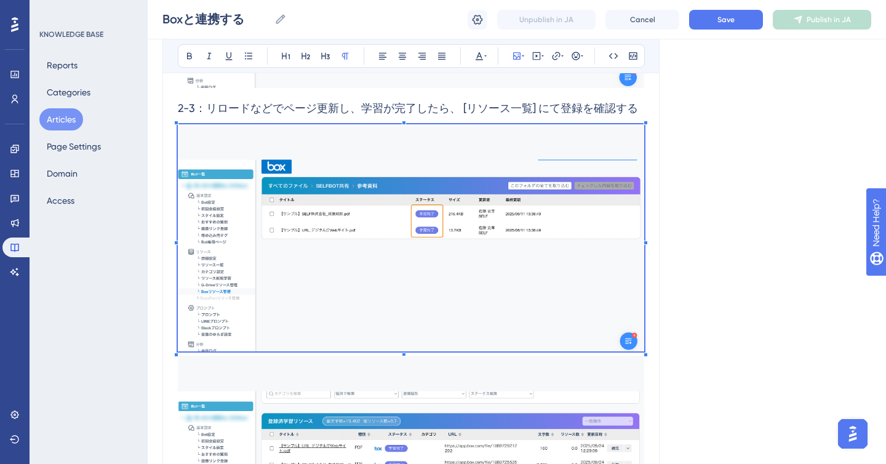
click at [514, 246] on img at bounding box center [411, 238] width 466 height 228
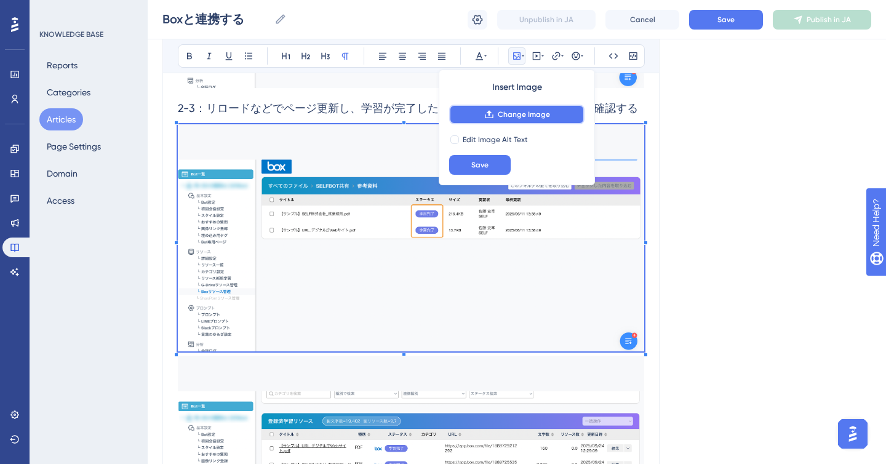
click at [544, 117] on span "Change Image" at bounding box center [524, 115] width 52 height 10
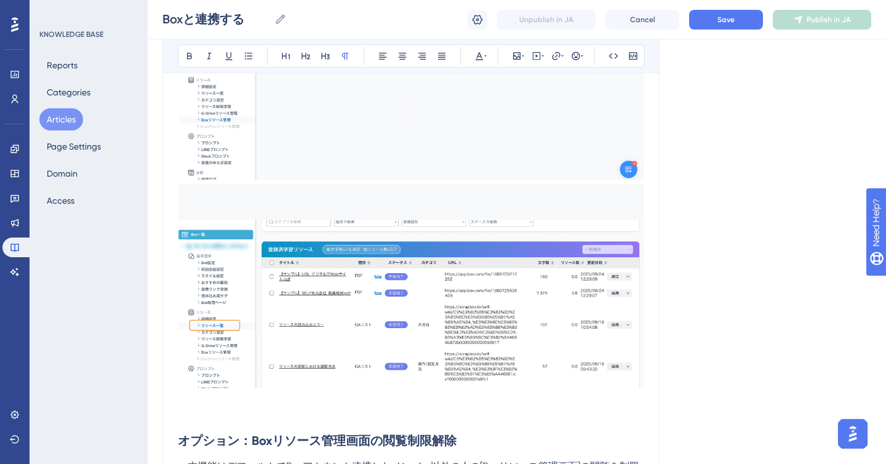
scroll to position [2685, 0]
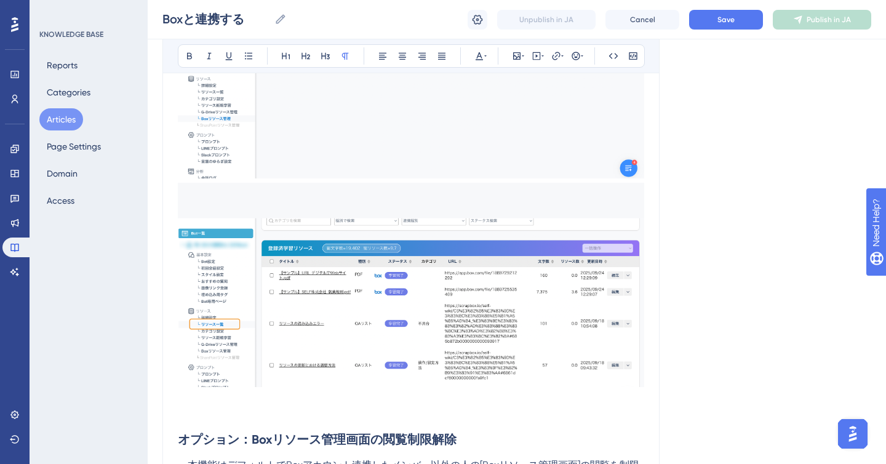
click at [334, 295] on img at bounding box center [411, 285] width 466 height 204
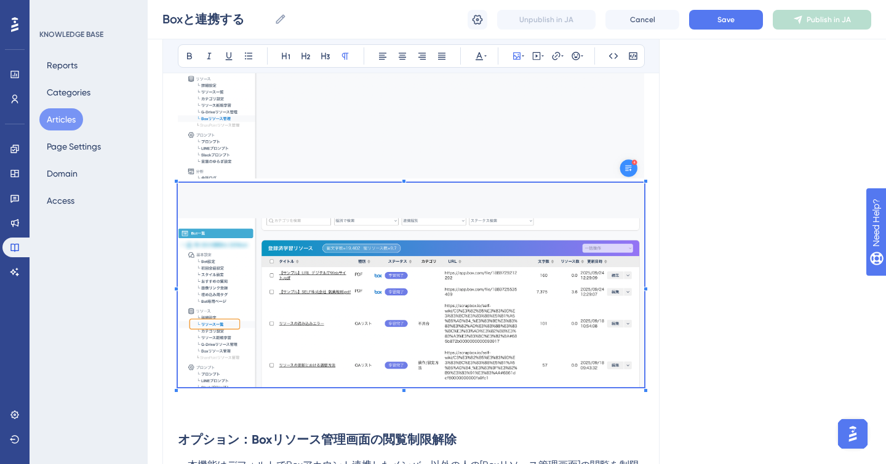
click at [334, 295] on img at bounding box center [411, 285] width 466 height 204
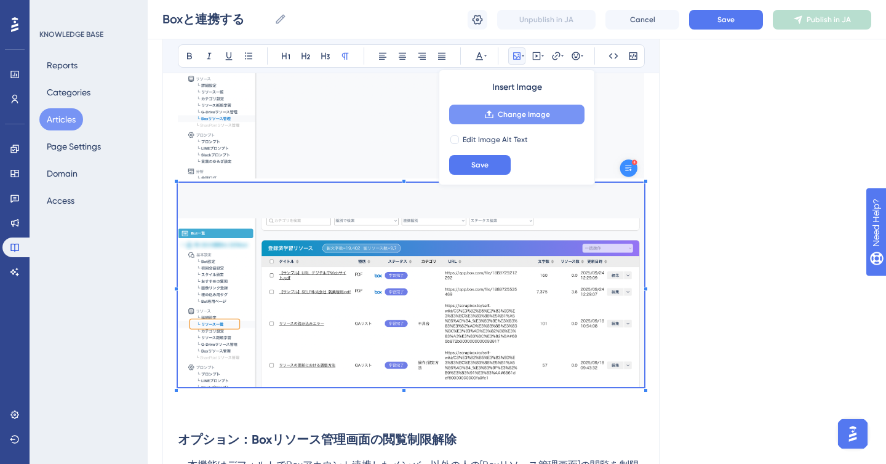
click at [487, 118] on icon at bounding box center [489, 115] width 10 height 10
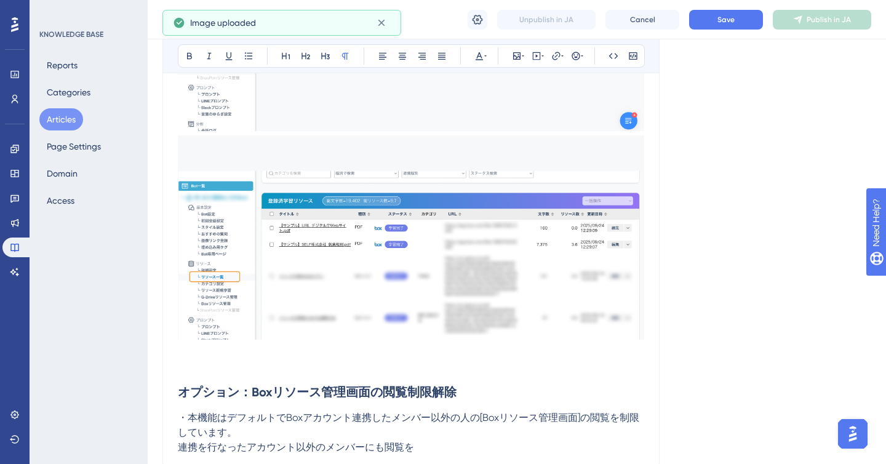
scroll to position [2737, 0]
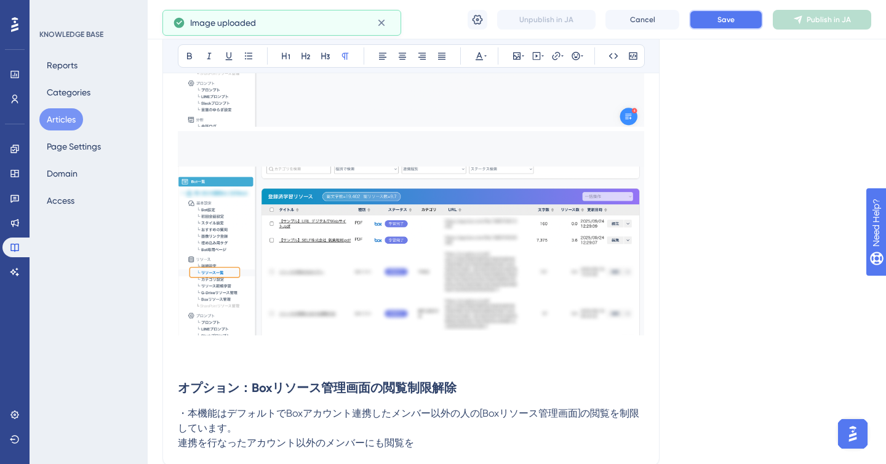
click at [719, 21] on span "Save" at bounding box center [725, 20] width 17 height 10
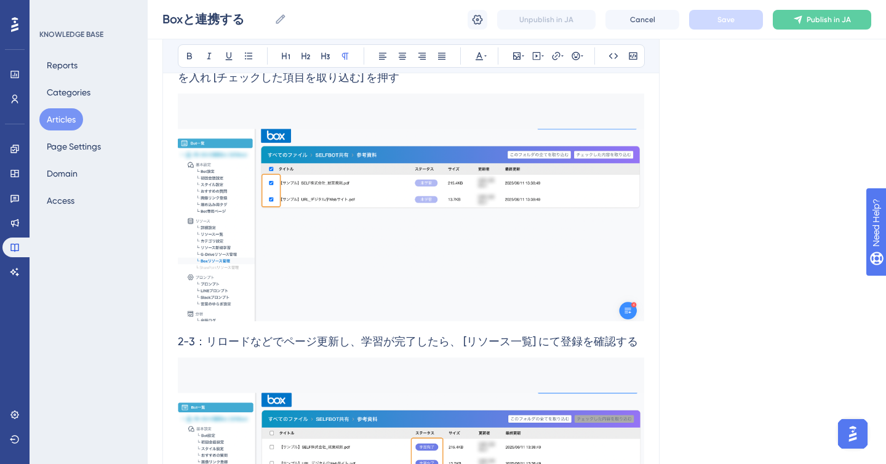
scroll to position [2260, 0]
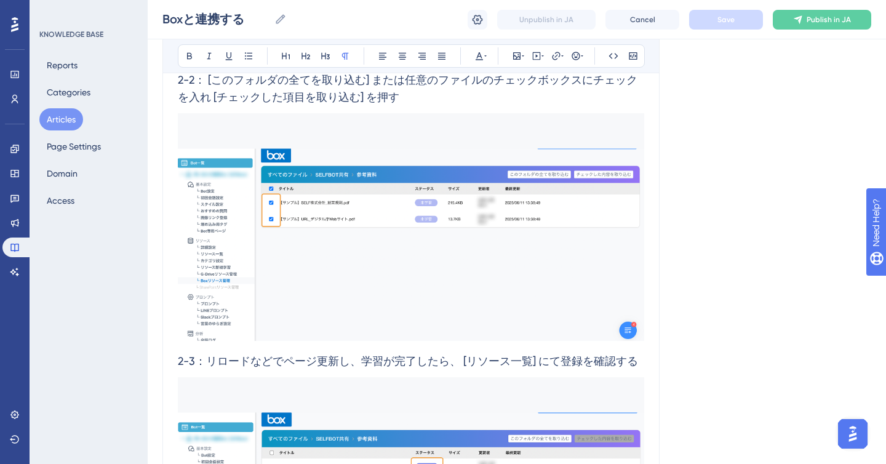
click at [431, 231] on img at bounding box center [411, 227] width 466 height 228
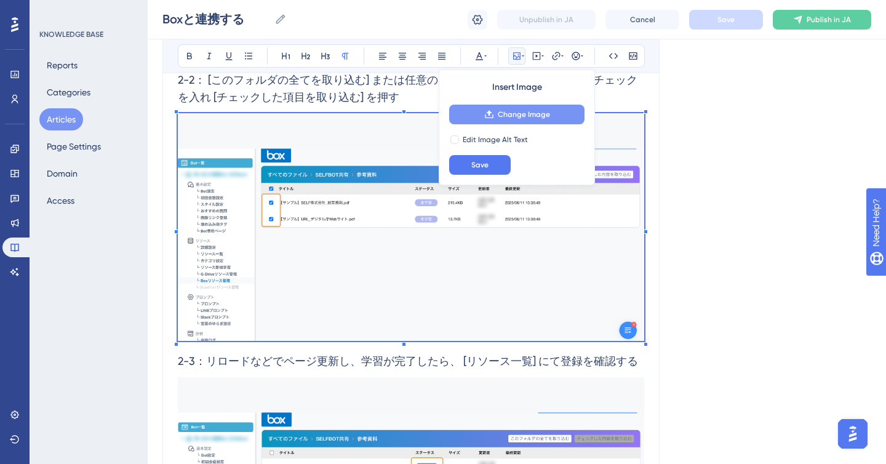
click at [483, 116] on button "Change Image" at bounding box center [516, 115] width 135 height 20
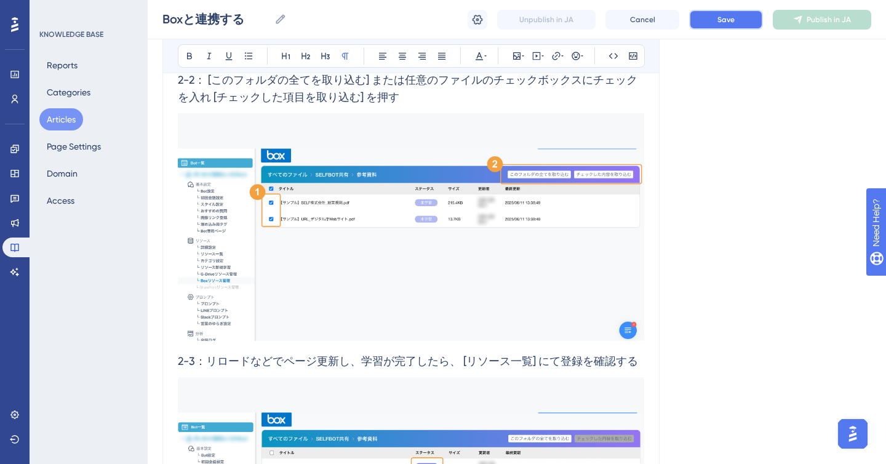
click at [730, 15] on span "Save" at bounding box center [725, 20] width 17 height 10
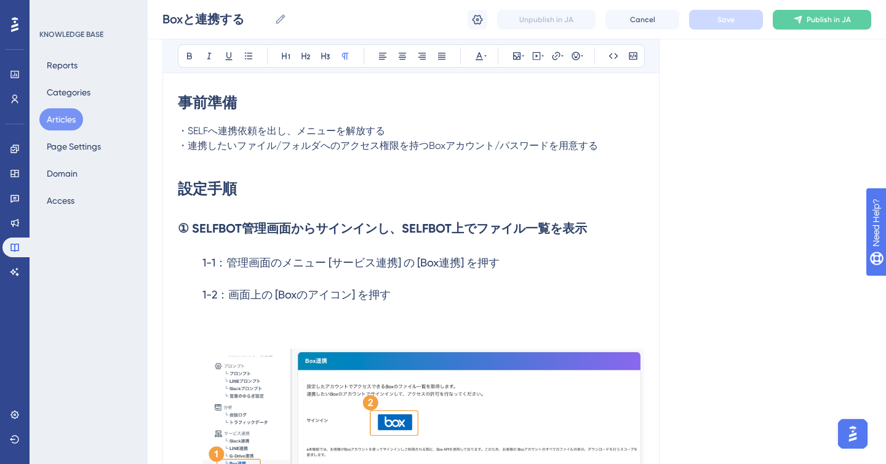
scroll to position [0, 0]
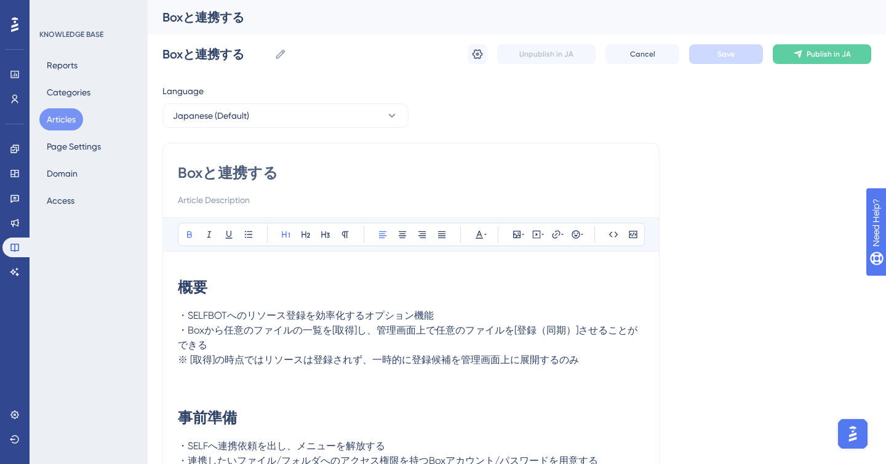
click at [306, 286] on h1 "概要" at bounding box center [411, 287] width 466 height 42
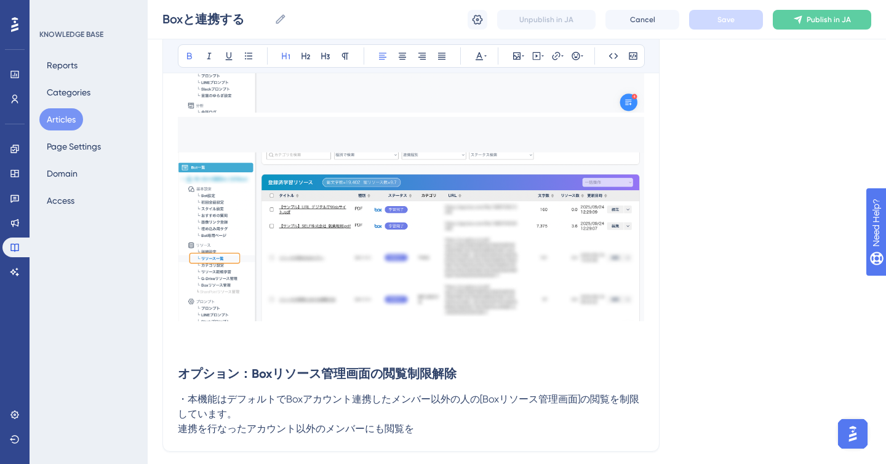
scroll to position [2853, 0]
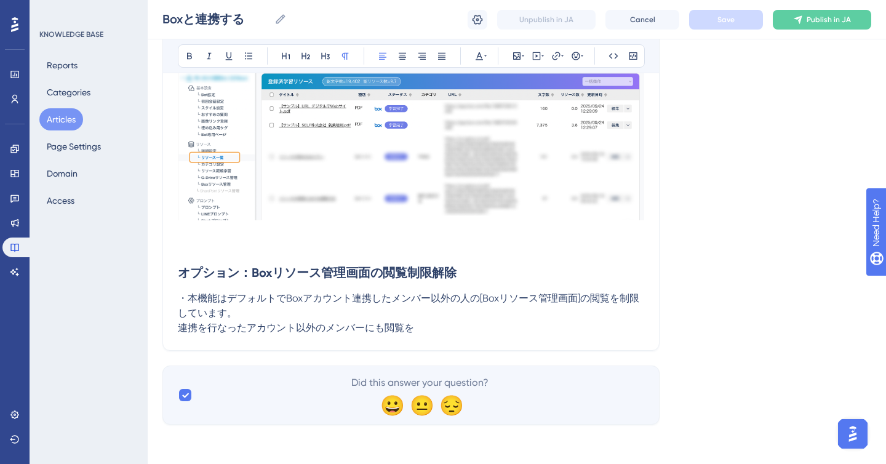
click at [433, 330] on p "連携を行なったアカウント以外のメンバーにも閲覧を" at bounding box center [411, 328] width 466 height 15
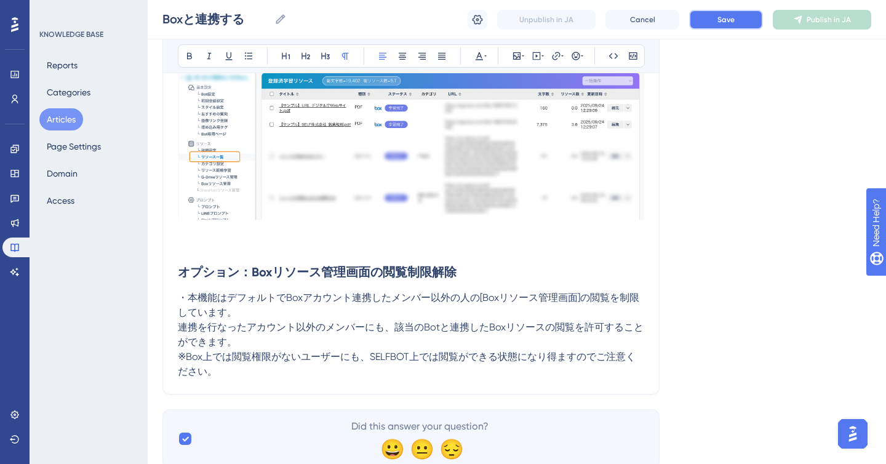
click at [743, 20] on button "Save" at bounding box center [726, 20] width 74 height 20
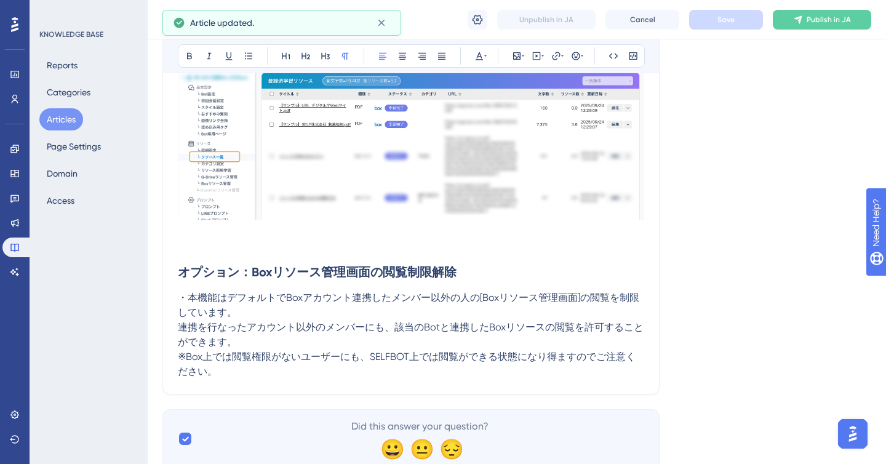
click at [247, 369] on p "※Box上では閲覧権限がないユーザーにも、SELFBOT上では閲覧ができる状態になり得ますのでご注意ください。" at bounding box center [411, 365] width 466 height 30
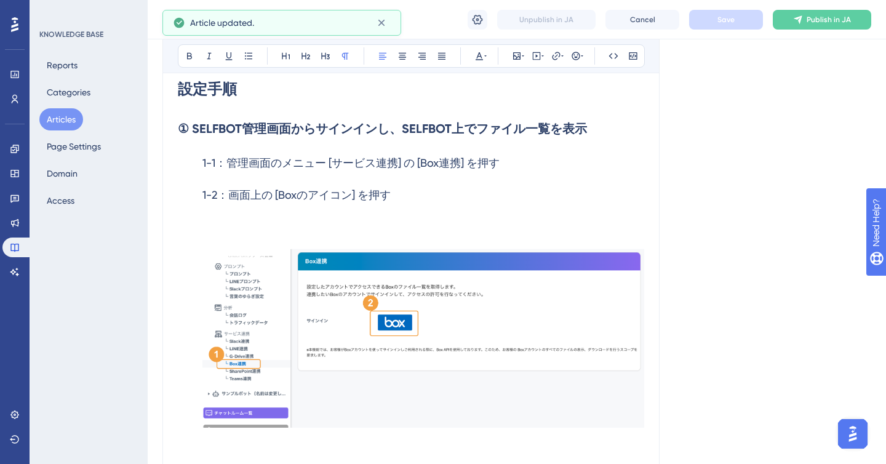
scroll to position [0, 0]
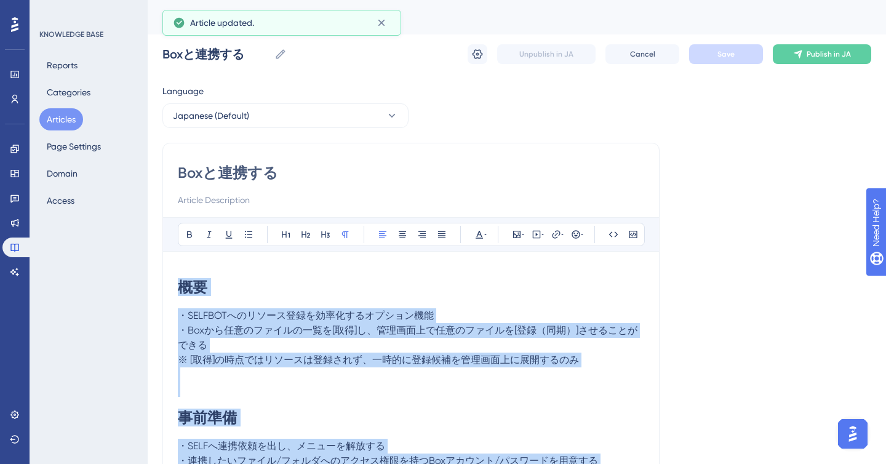
click at [182, 286] on strong "概要" at bounding box center [193, 287] width 30 height 18
copy div "lo ・IPSUMDOlorsitametconsectetur ・Adipiscingelitse[do]e、temporincididu[ut（la）]e…"
